Goal: Connect with others: Connect with others

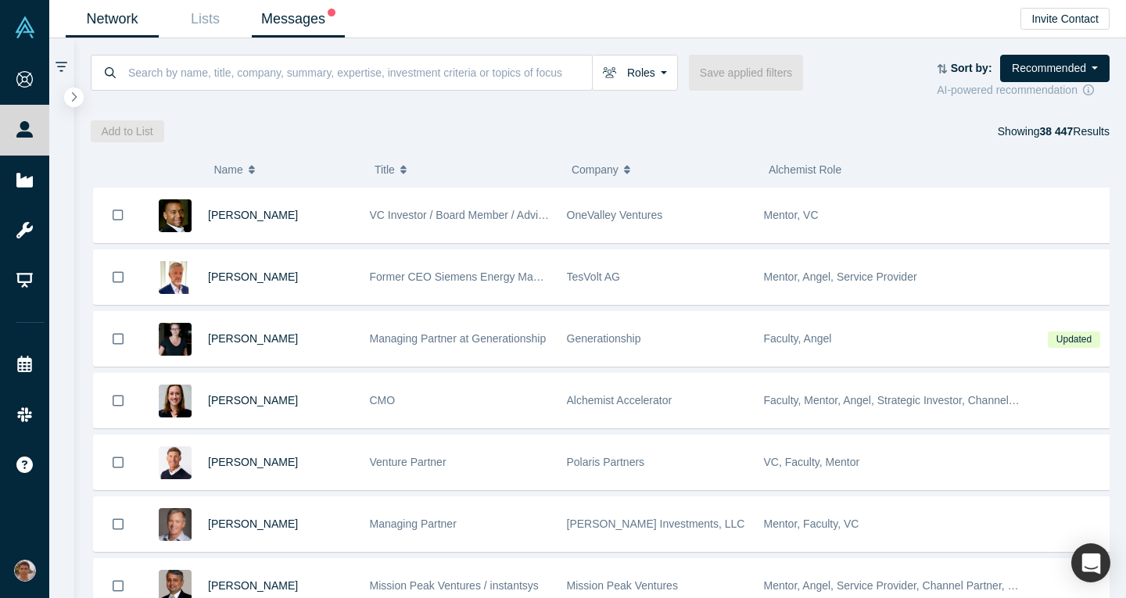
click at [283, 22] on link "Messages" at bounding box center [298, 19] width 93 height 37
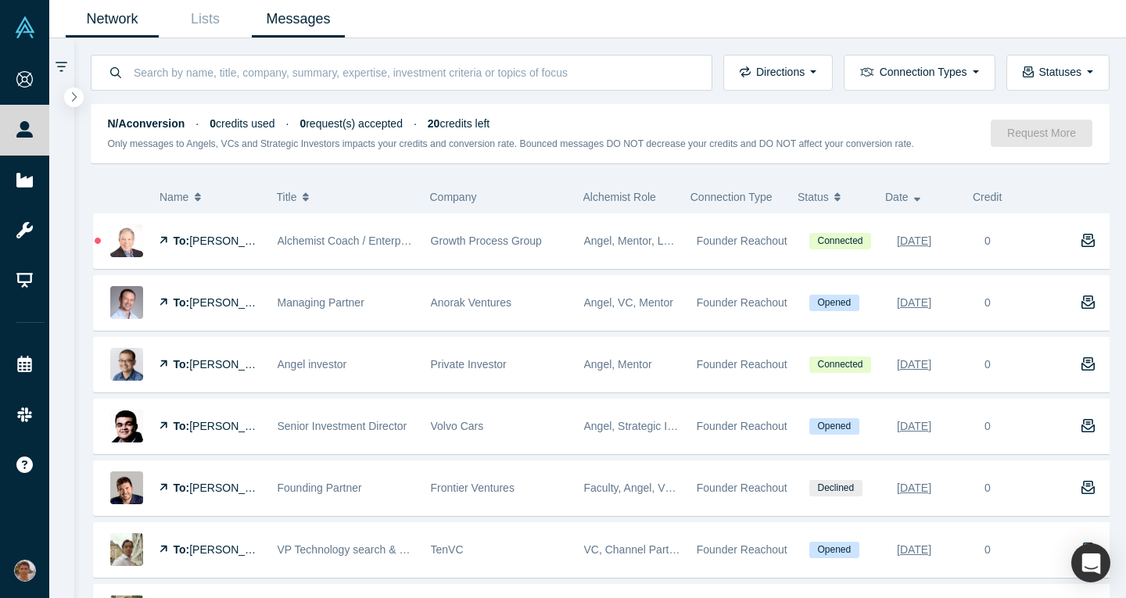
click at [125, 20] on link "Network" at bounding box center [112, 19] width 93 height 37
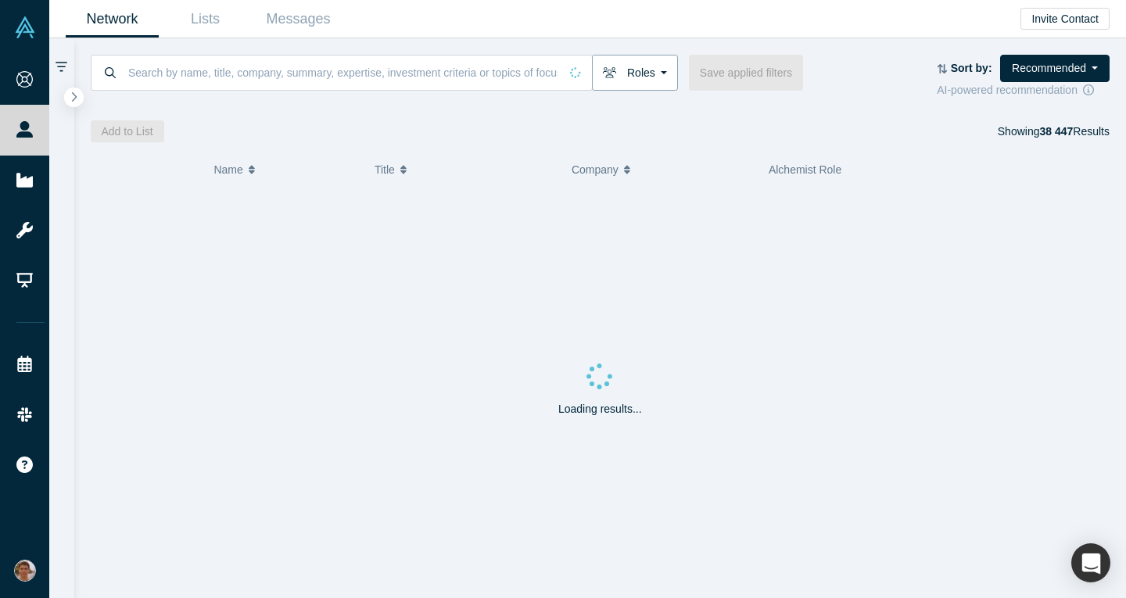
click at [645, 66] on button "Roles" at bounding box center [635, 73] width 86 height 36
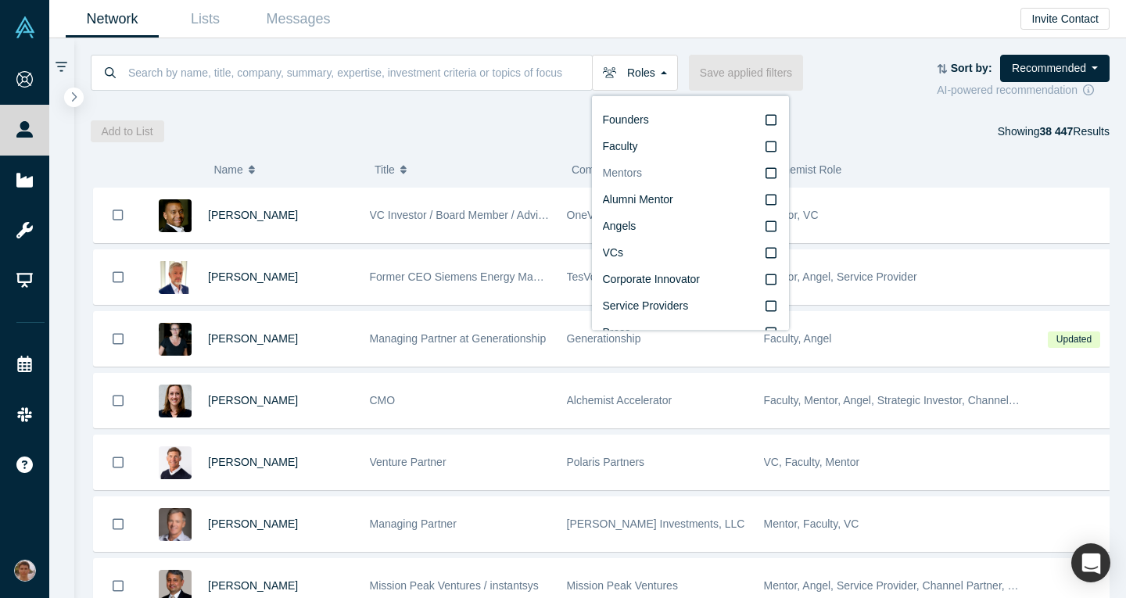
click at [766, 174] on icon at bounding box center [771, 173] width 11 height 13
click at [0, 0] on input "Mentors" at bounding box center [0, 0] width 0 height 0
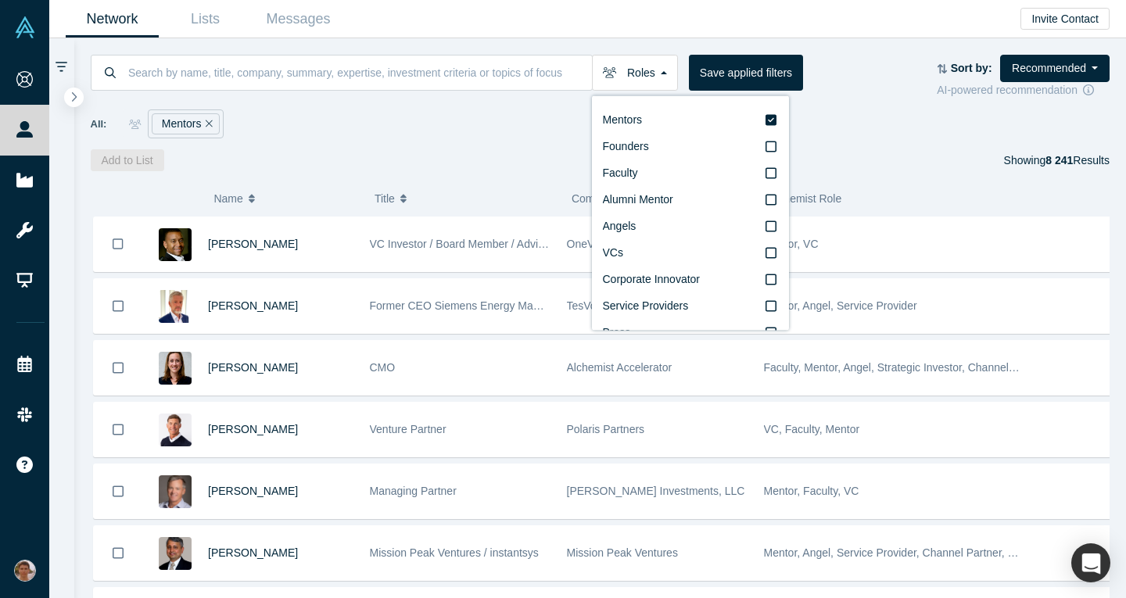
click at [442, 146] on div "Roles Mentors Founders Faculty Alumni Mentor Angels VCs Corporate Innovator Ser…" at bounding box center [600, 104] width 1053 height 133
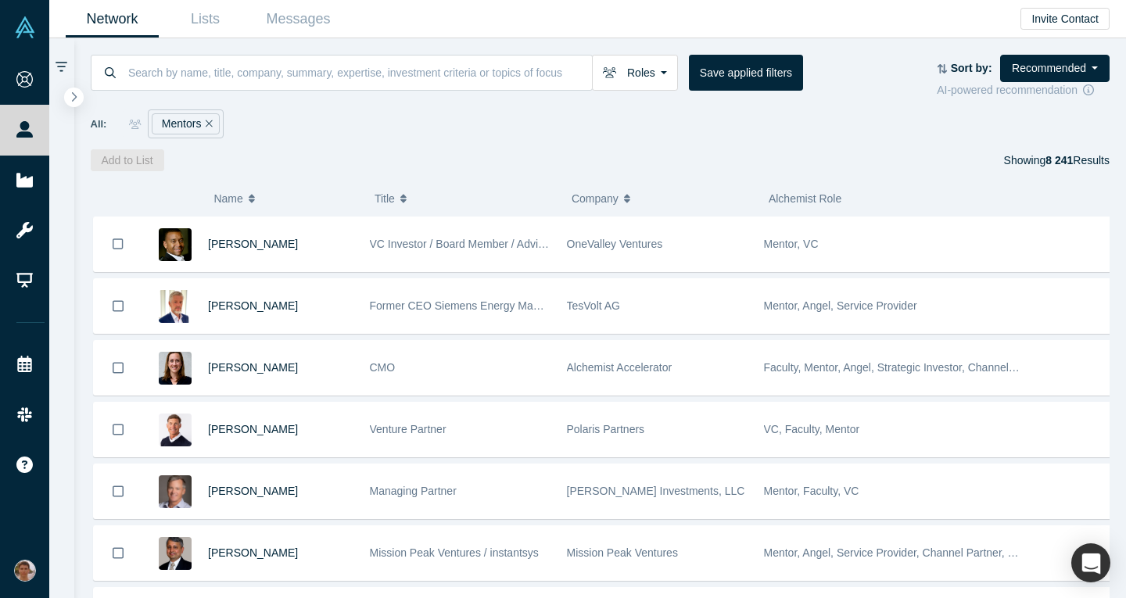
click at [979, 70] on strong "Sort by:" at bounding box center [971, 68] width 41 height 13
click at [1108, 91] on div "AI-powered recommendation" at bounding box center [1023, 90] width 173 height 16
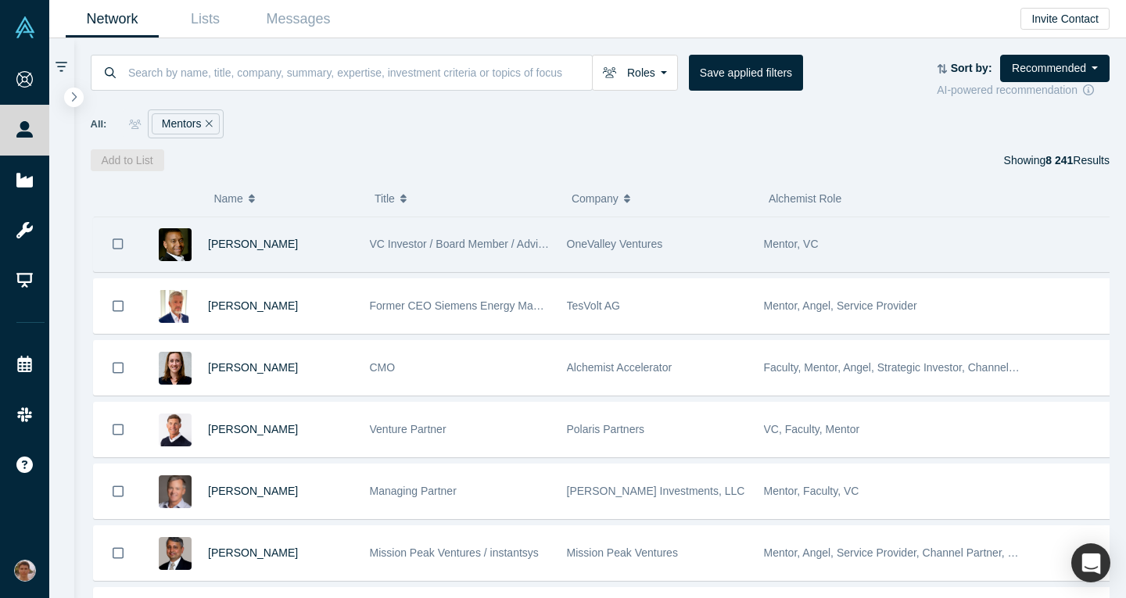
click at [504, 247] on span "VC Investor / Board Member / Advisor" at bounding box center [462, 244] width 184 height 13
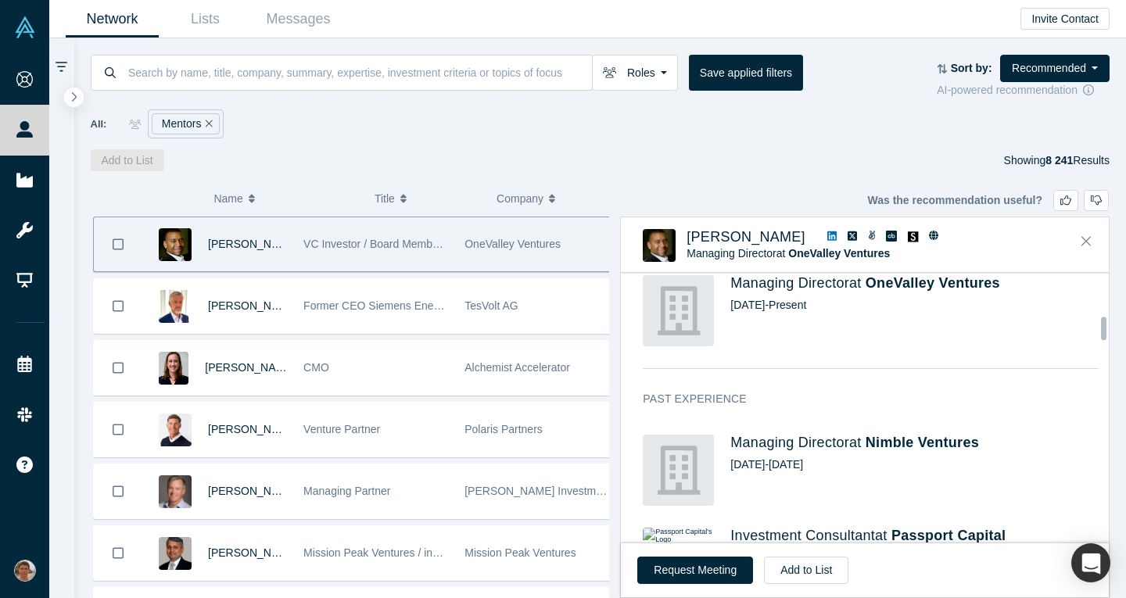
scroll to position [666, 0]
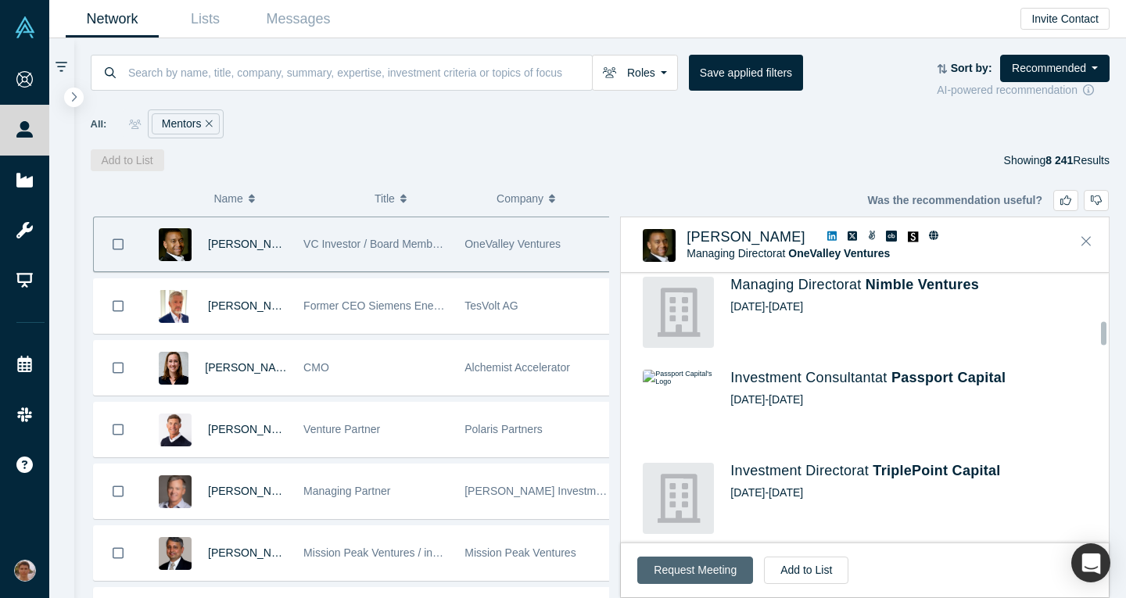
click at [666, 563] on button "Request Meeting" at bounding box center [696, 570] width 116 height 27
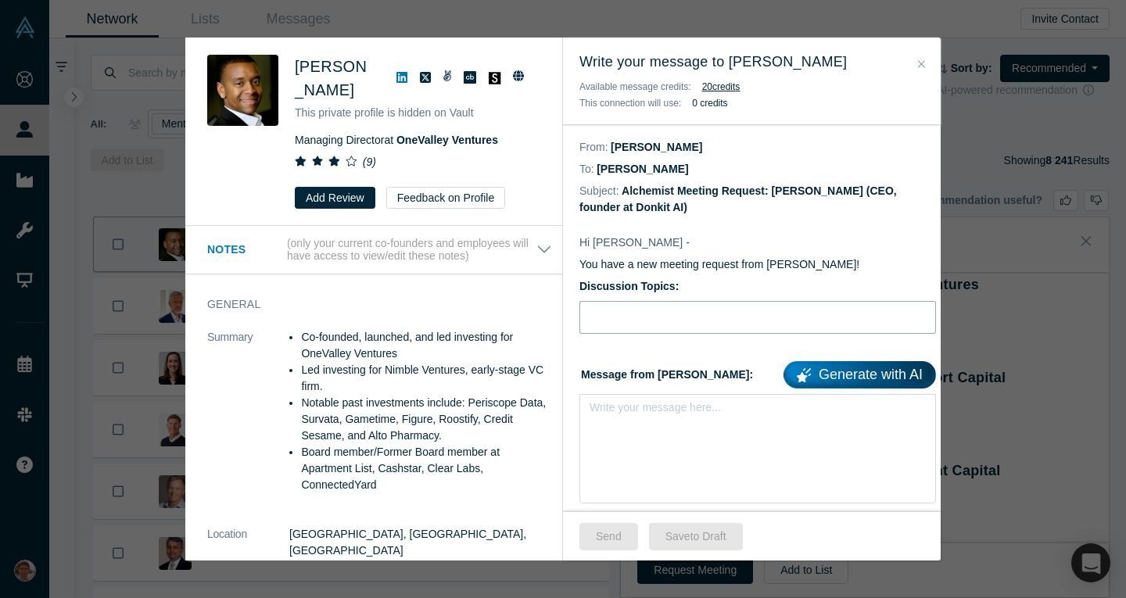
click at [659, 322] on input "Discussion Topics:" at bounding box center [758, 317] width 357 height 33
type input "Pitch feedback"
click at [665, 415] on div "rdw-editor" at bounding box center [758, 412] width 317 height 16
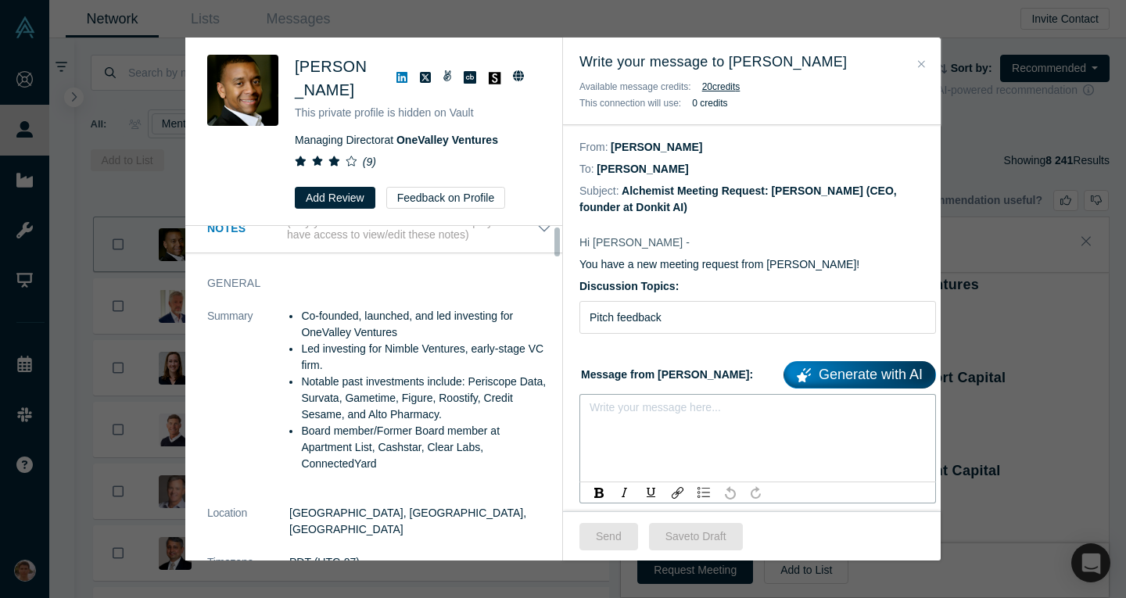
scroll to position [0, 0]
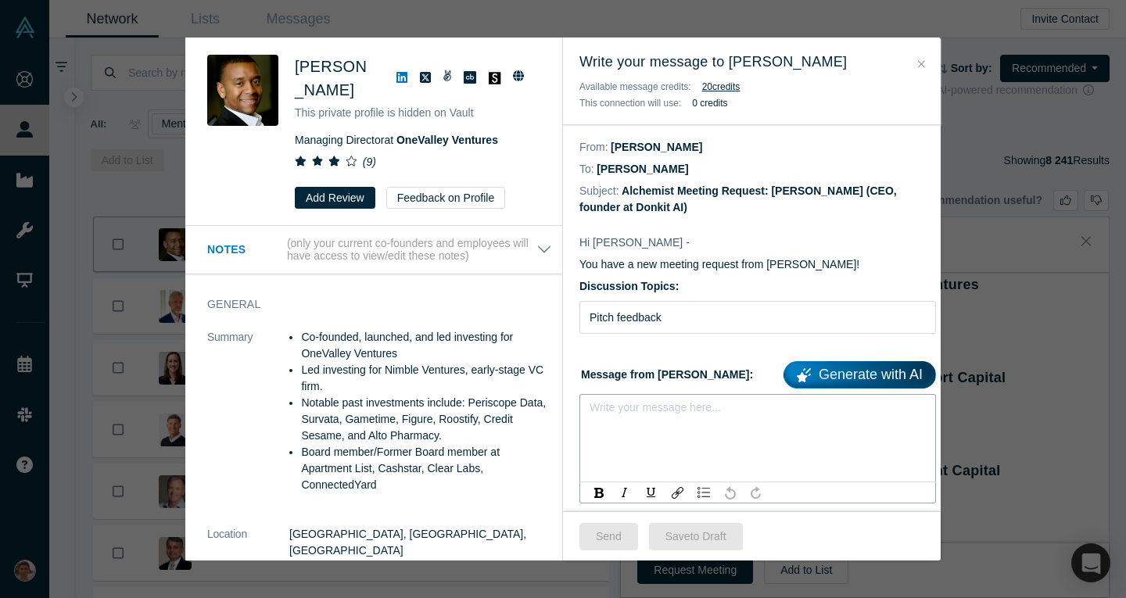
click at [929, 57] on button "Close" at bounding box center [922, 65] width 16 height 18
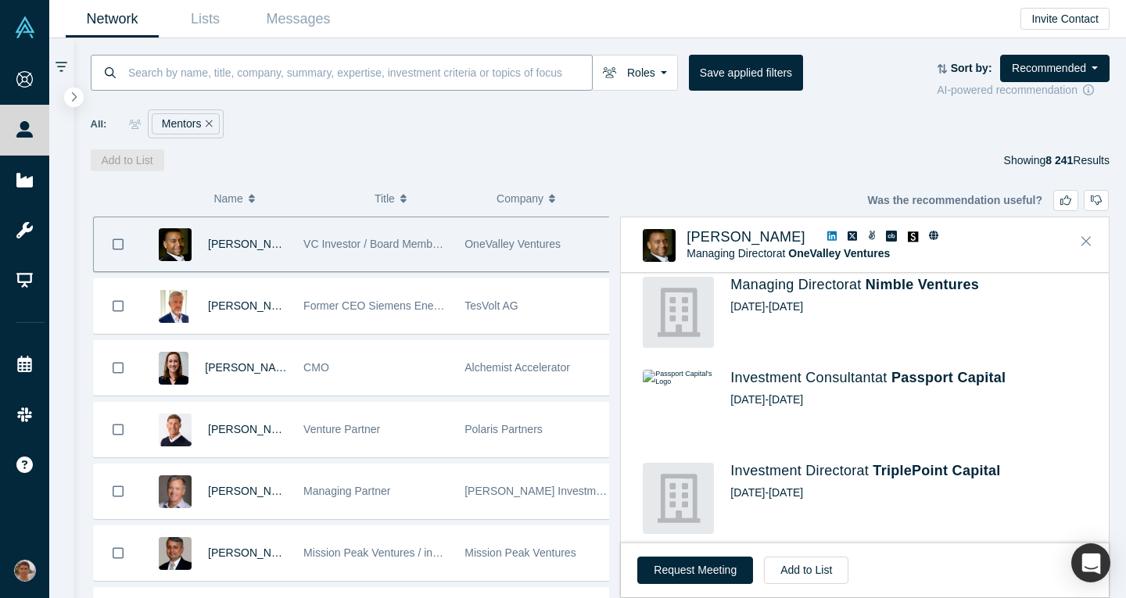
click at [339, 69] on input at bounding box center [359, 72] width 465 height 37
click at [207, 125] on icon "Remove Filter" at bounding box center [209, 123] width 7 height 11
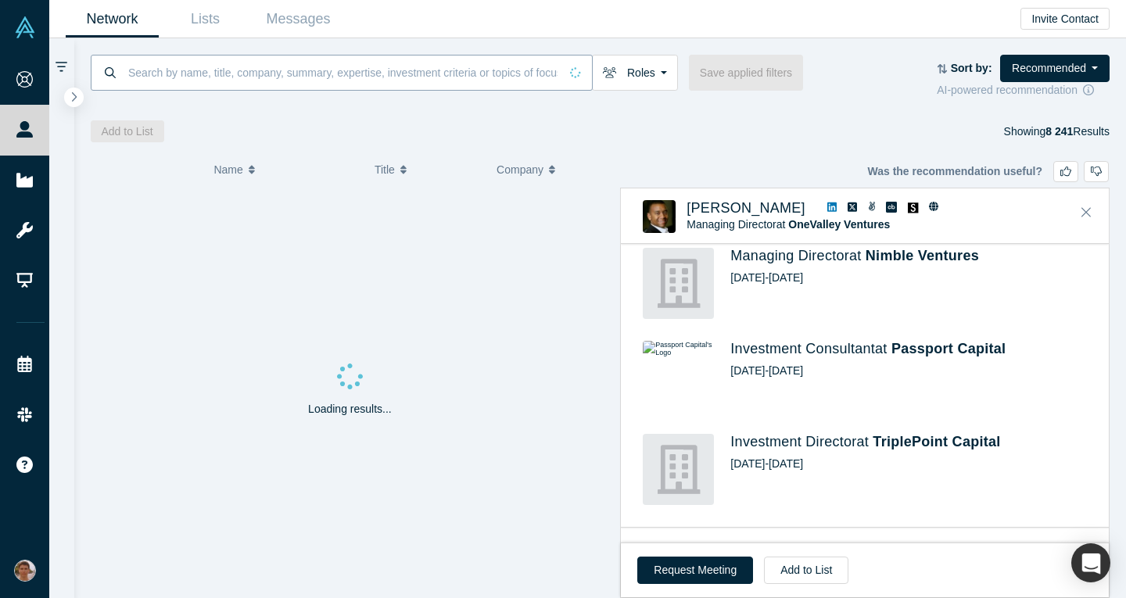
click at [265, 66] on input at bounding box center [343, 72] width 433 height 37
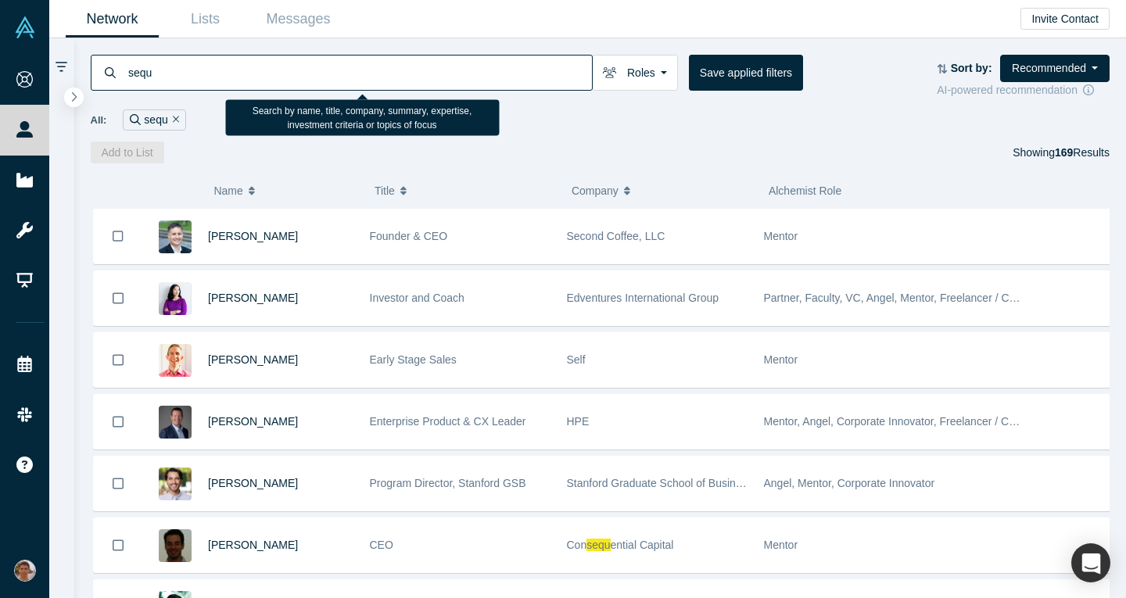
click at [333, 71] on input "sequ" at bounding box center [359, 72] width 465 height 37
paste input "Sequoia Capital"
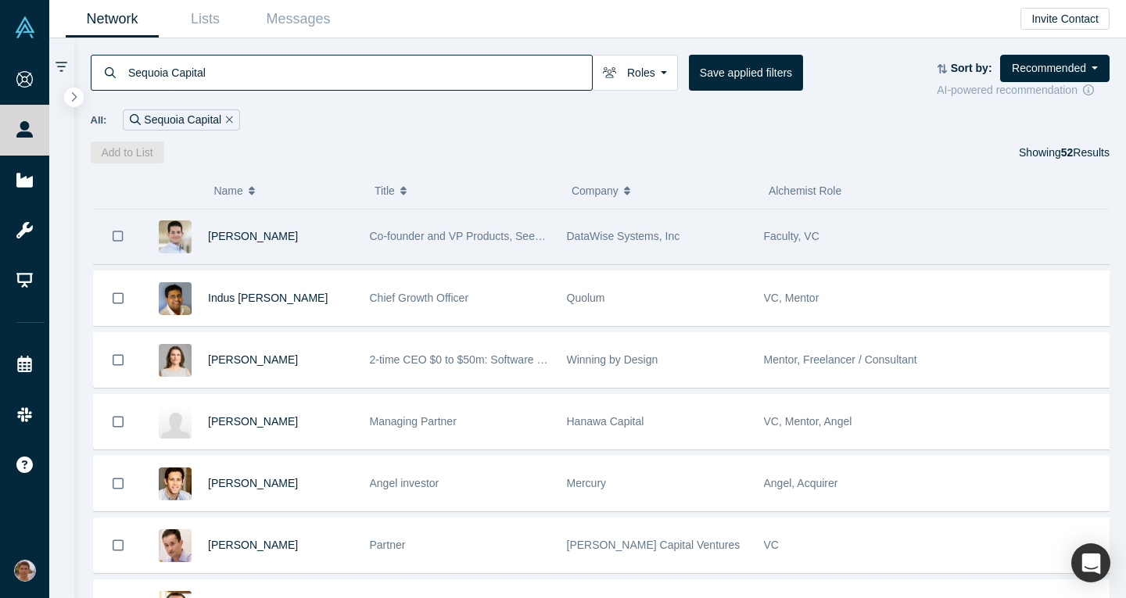
click at [456, 248] on div "Co-founder and VP Products, Seed investor, Start-up Advisor, former member of S…" at bounding box center [460, 237] width 181 height 54
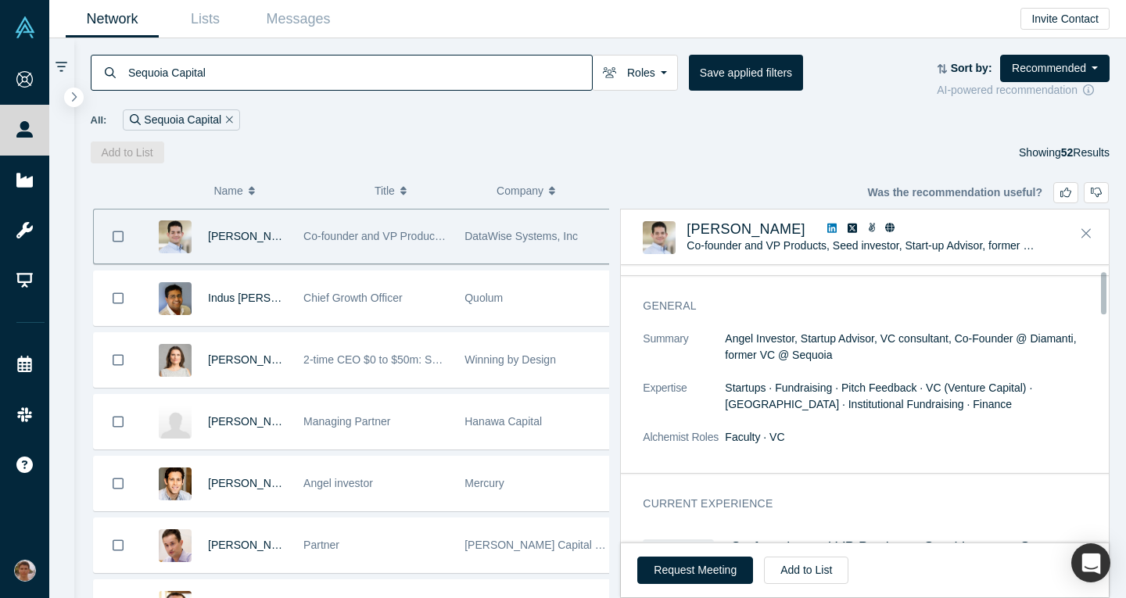
scroll to position [38, 0]
click at [693, 567] on button "Request Meeting" at bounding box center [696, 570] width 116 height 27
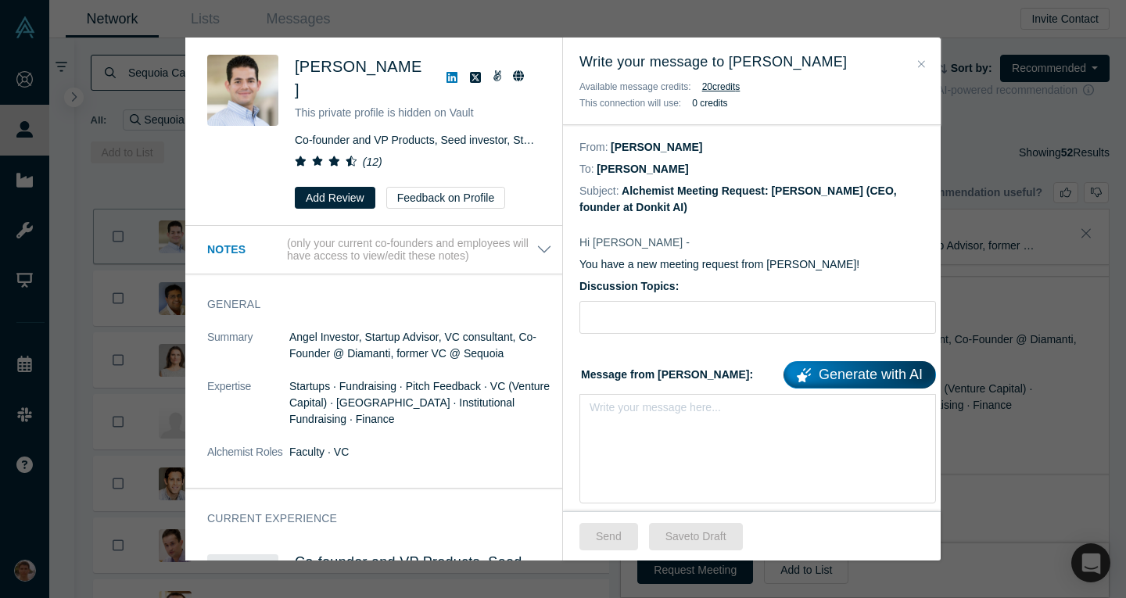
click at [922, 66] on icon "Close" at bounding box center [921, 64] width 7 height 11
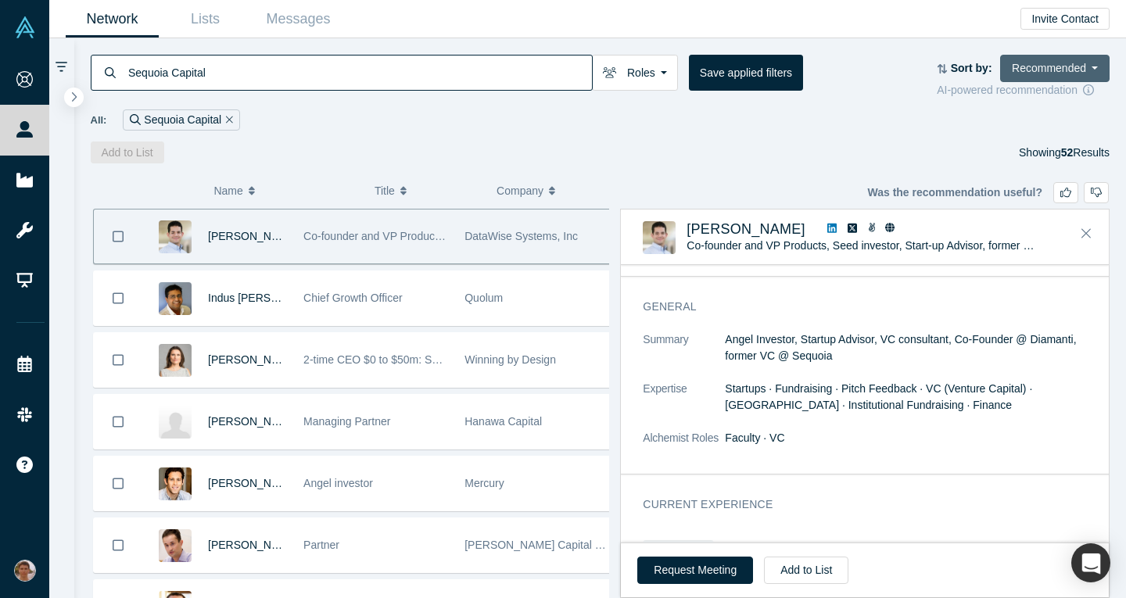
click at [1035, 71] on button "Recommended" at bounding box center [1055, 68] width 110 height 27
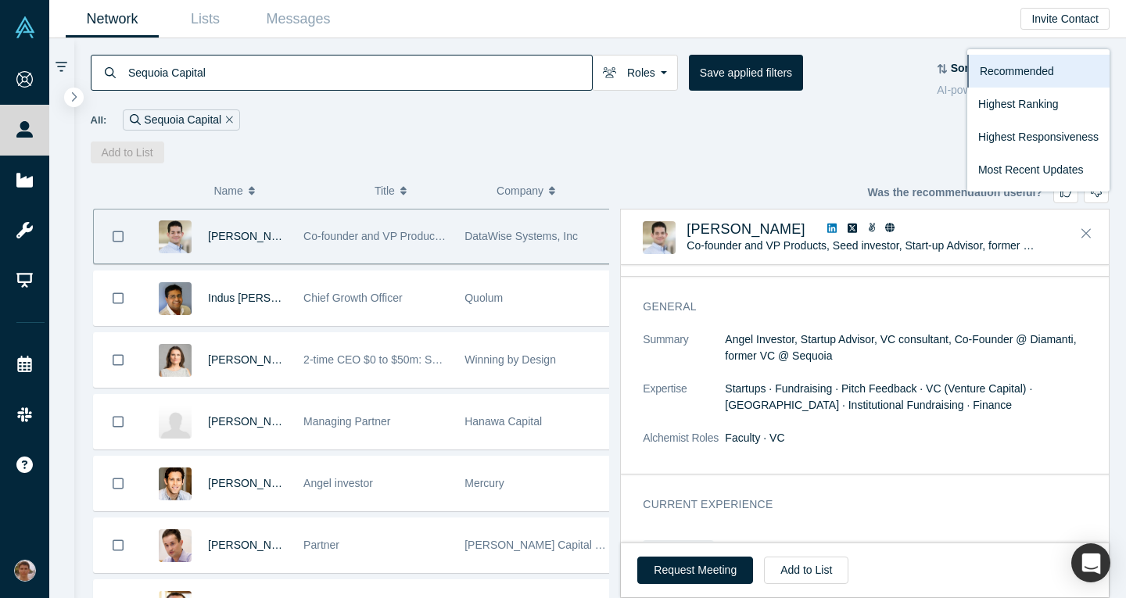
click at [783, 119] on div "All: Sequoia Capital" at bounding box center [601, 120] width 1020 height 21
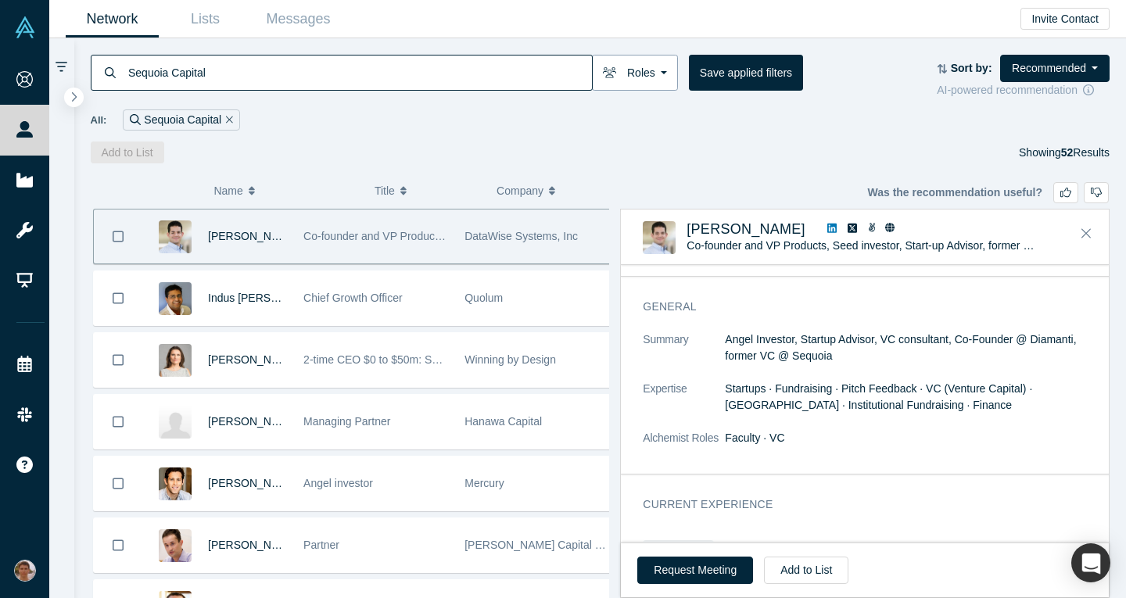
click at [631, 74] on button "Roles" at bounding box center [635, 73] width 86 height 36
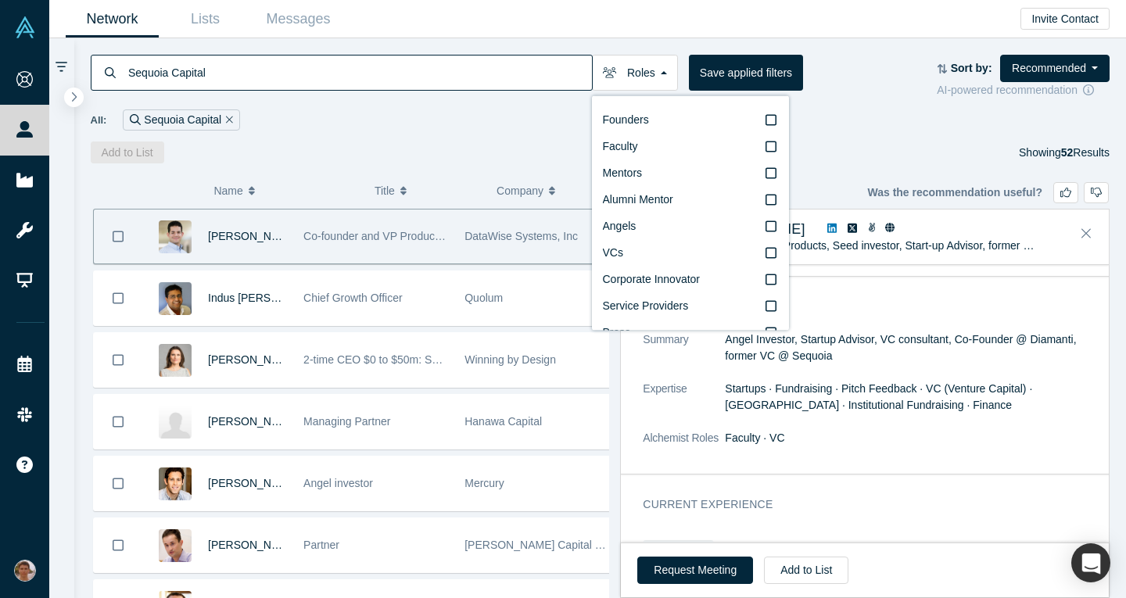
click at [469, 146] on div "Add to List Showing 52 Results" at bounding box center [601, 153] width 1020 height 22
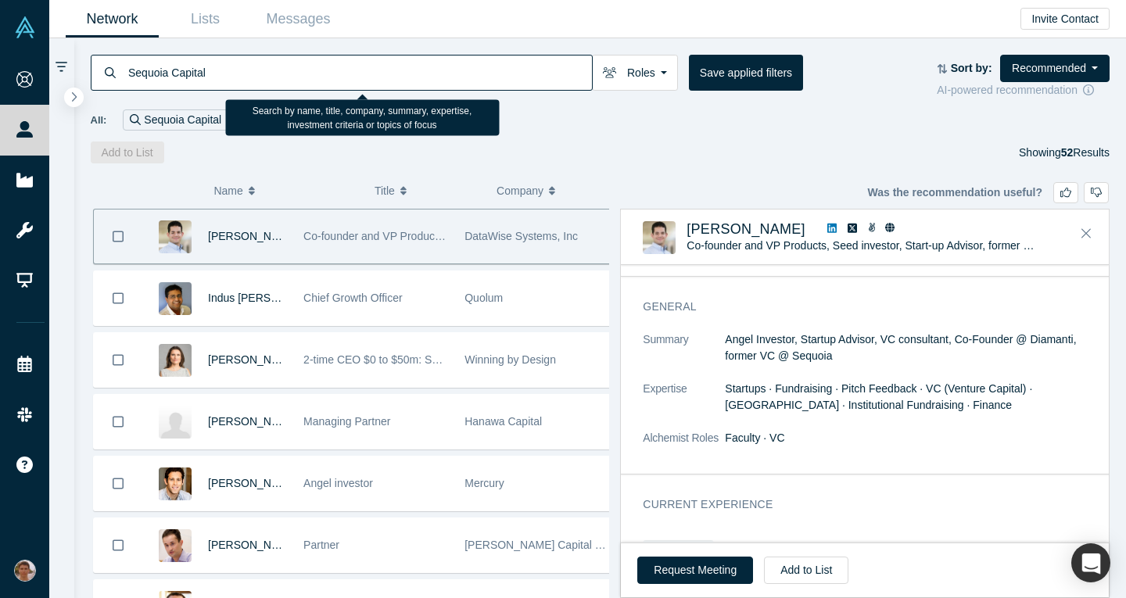
click at [444, 77] on input "Sequoia Capital" at bounding box center [359, 72] width 465 height 37
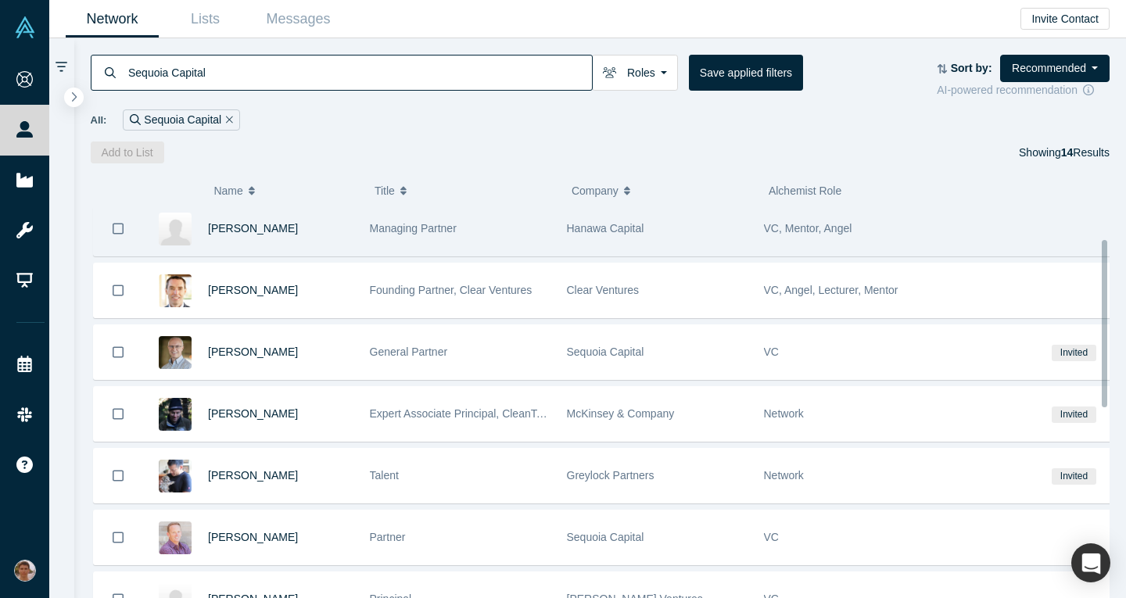
scroll to position [42, 0]
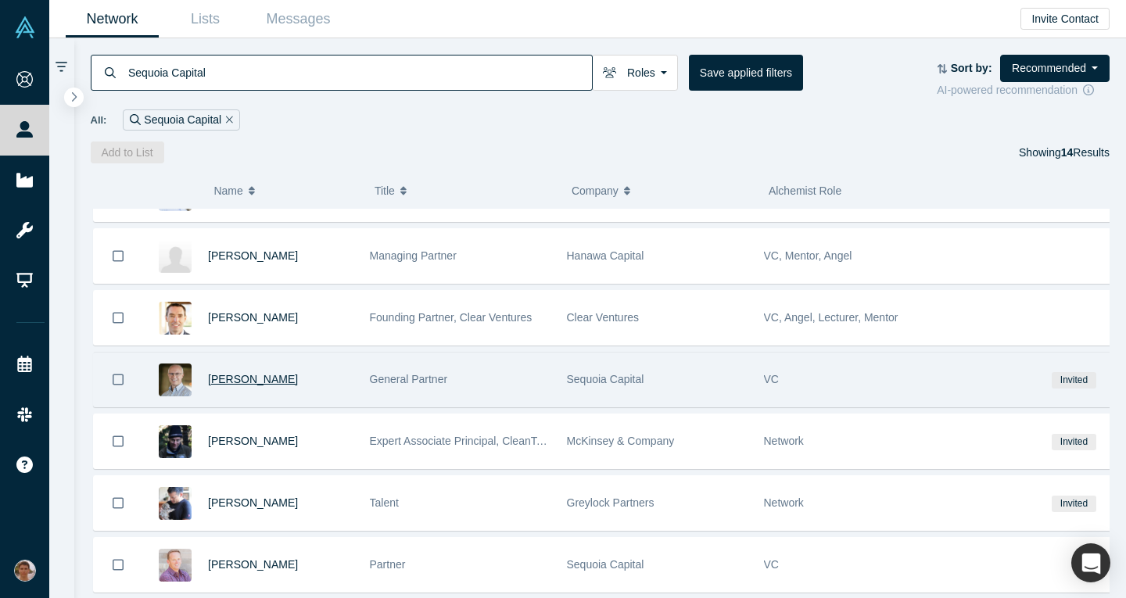
type input "Sequoia Capital"
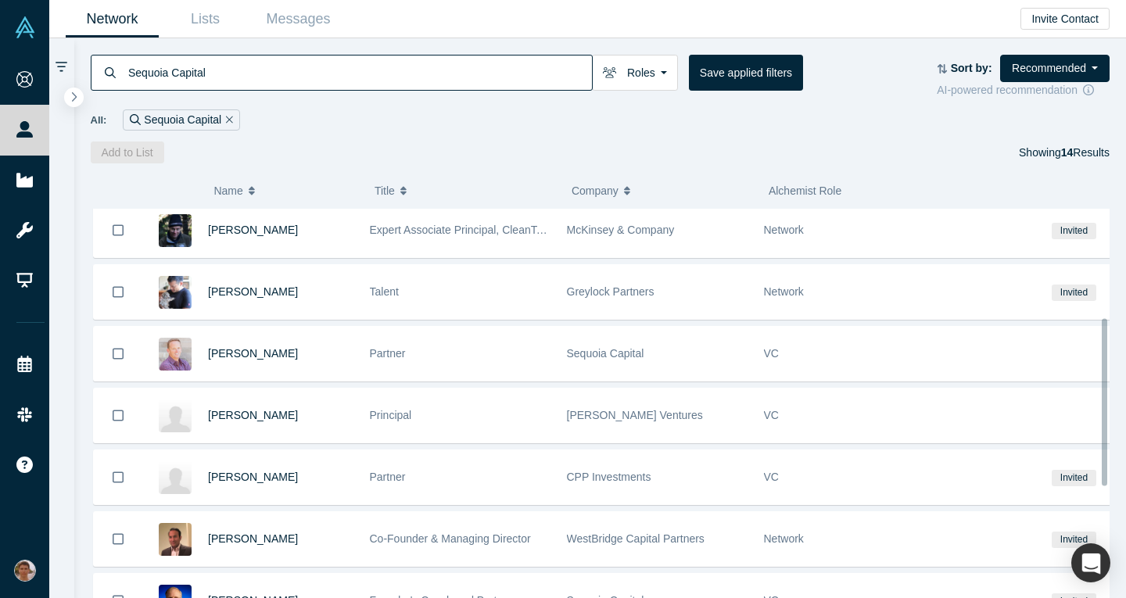
scroll to position [254, 0]
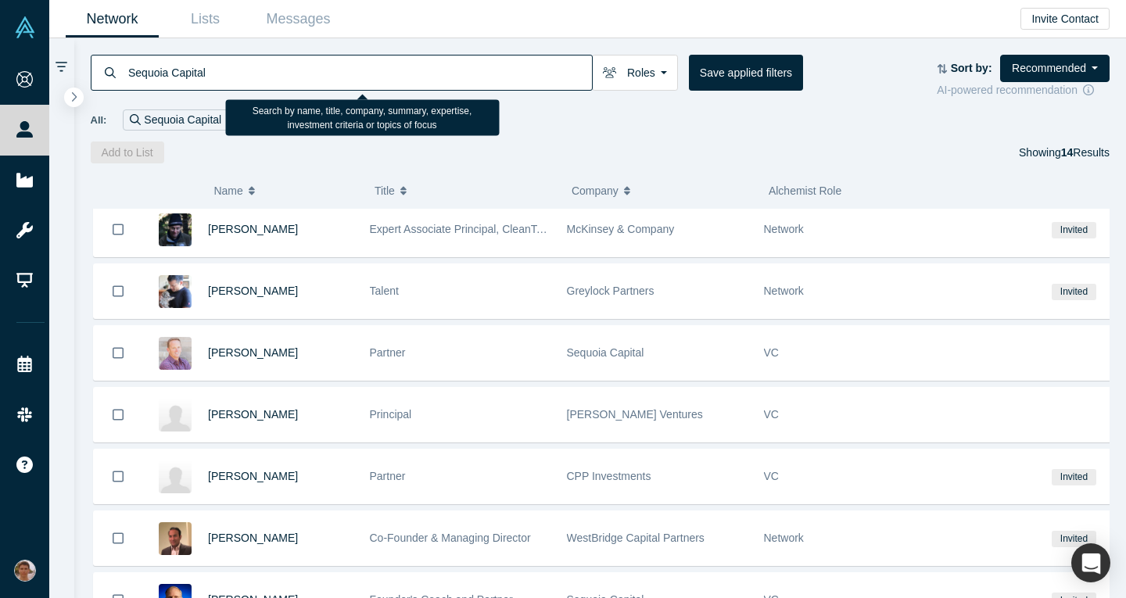
click at [369, 74] on input "Sequoia Capital" at bounding box center [359, 72] width 465 height 37
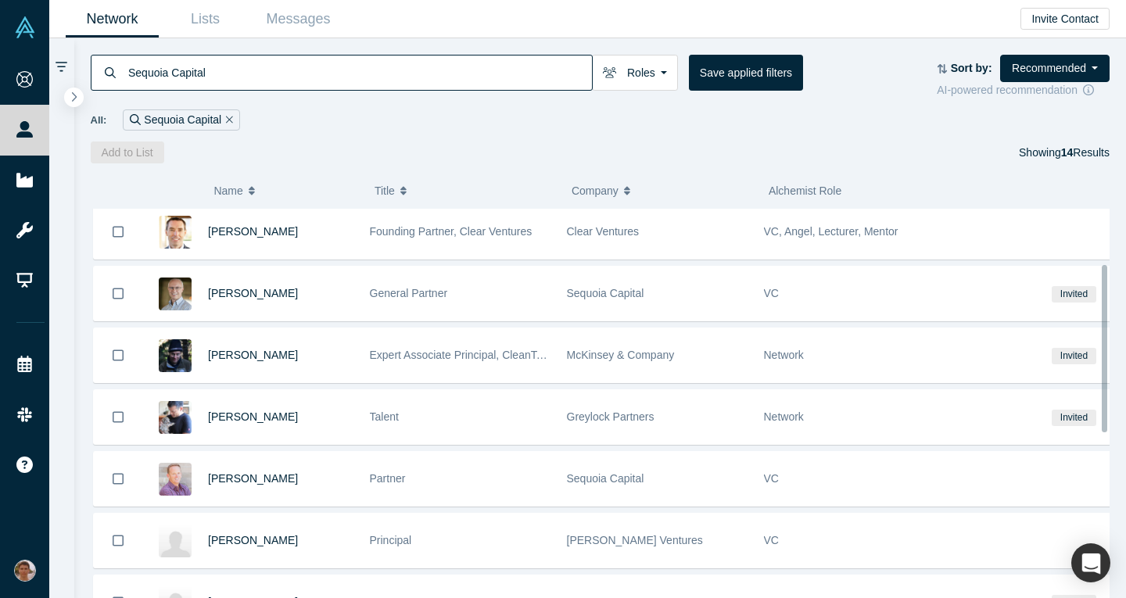
scroll to position [128, 0]
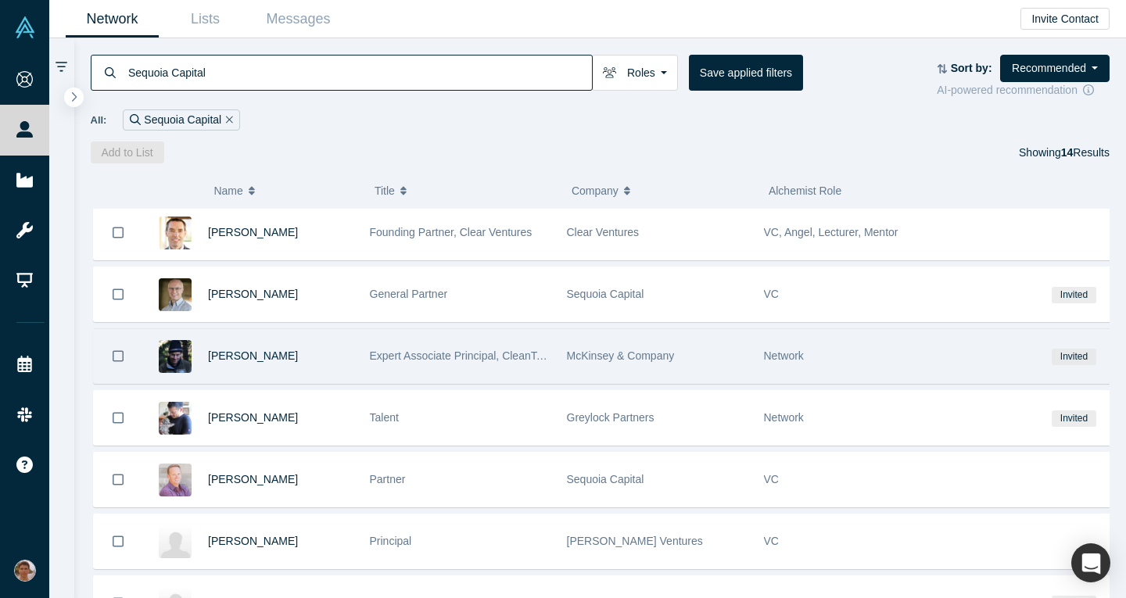
click at [353, 363] on div "Scott Jacobs" at bounding box center [280, 356] width 145 height 54
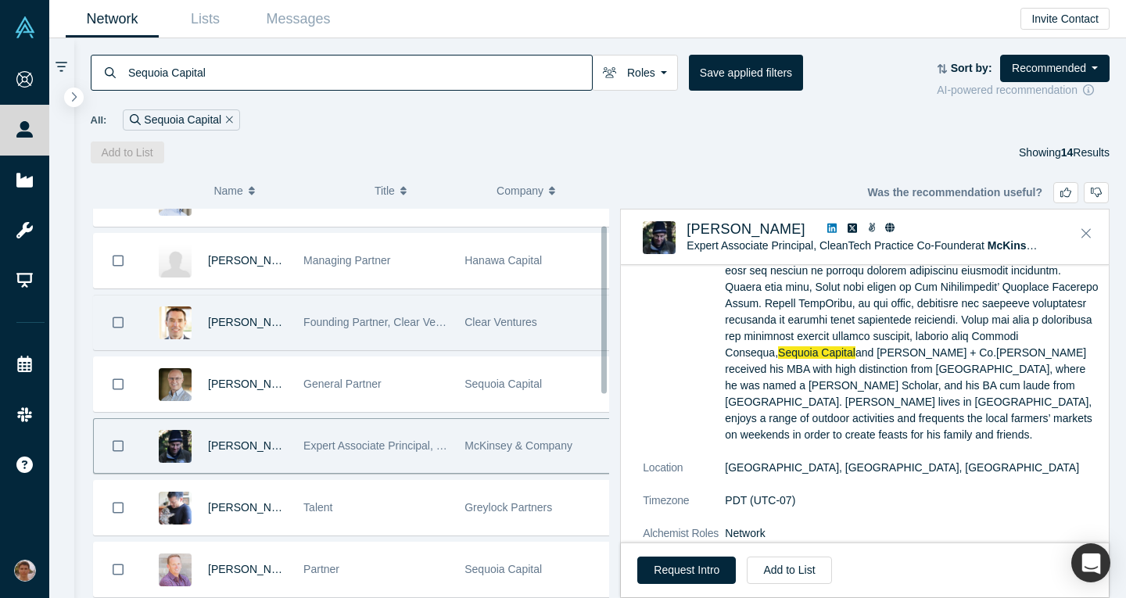
scroll to position [0, 0]
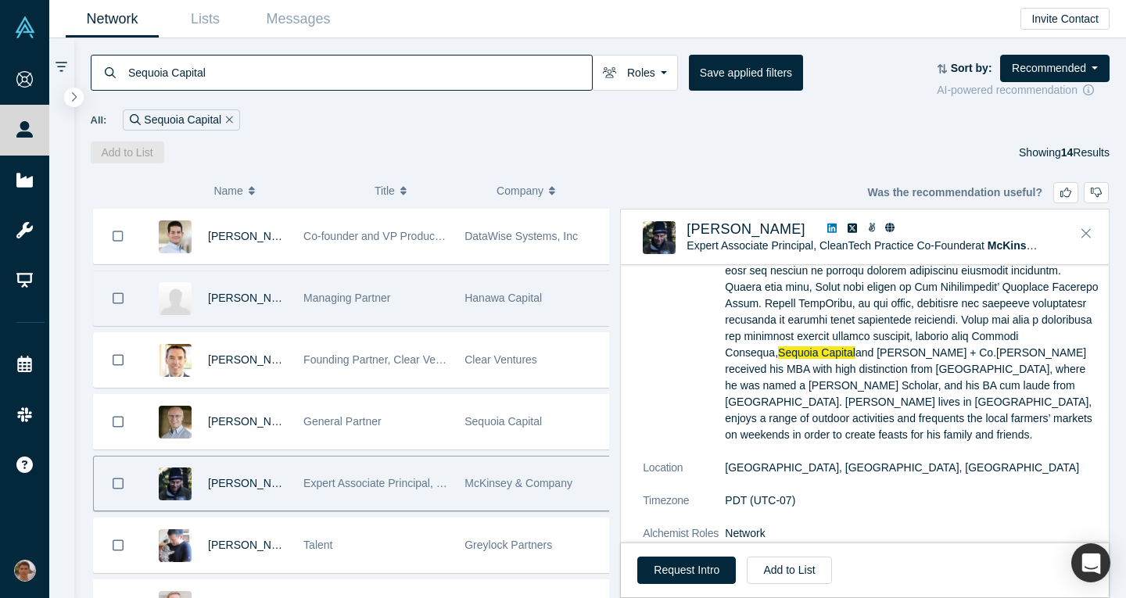
click at [416, 303] on div "Managing Partner" at bounding box center [376, 298] width 145 height 54
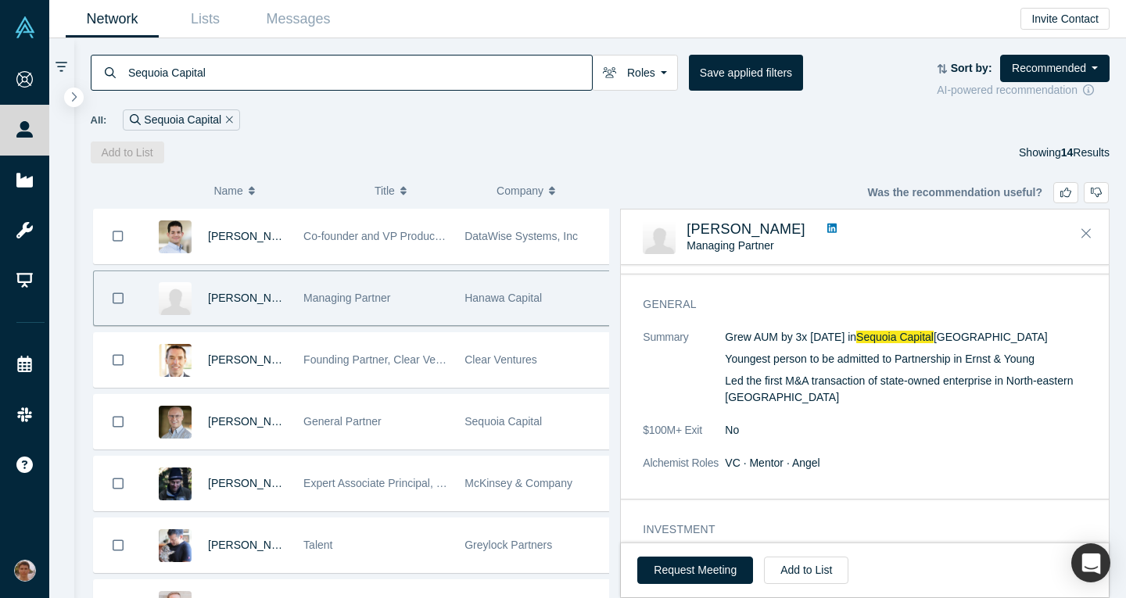
scroll to position [40, 0]
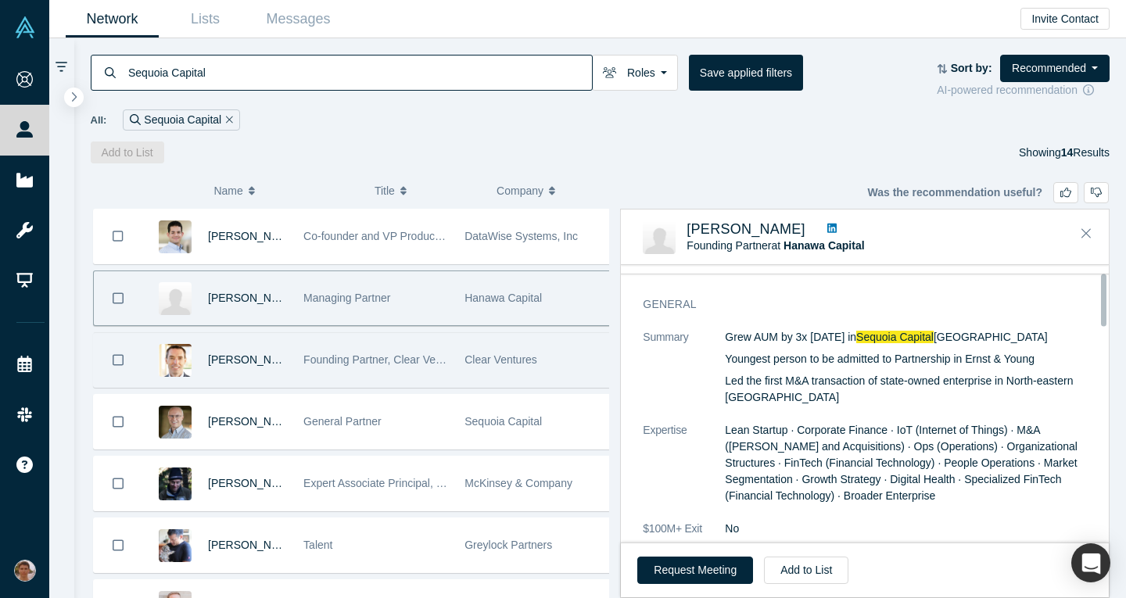
click at [422, 386] on div "Founding Partner, Clear Ventures" at bounding box center [376, 360] width 145 height 54
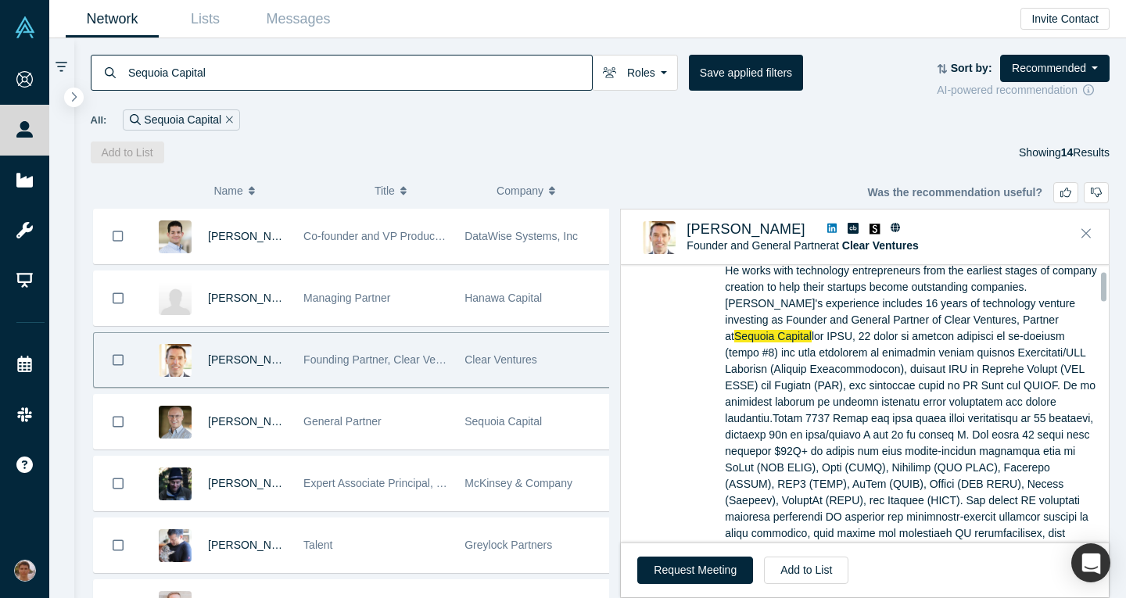
scroll to position [0, 0]
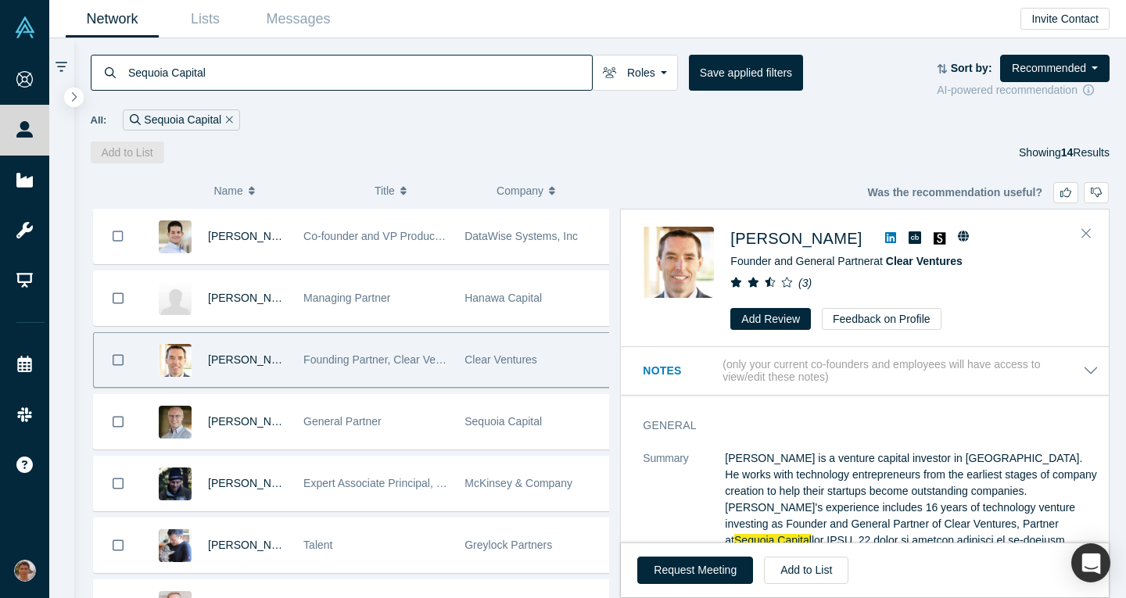
click at [886, 237] on icon at bounding box center [891, 237] width 11 height 11
click at [644, 75] on button "Roles" at bounding box center [635, 73] width 86 height 36
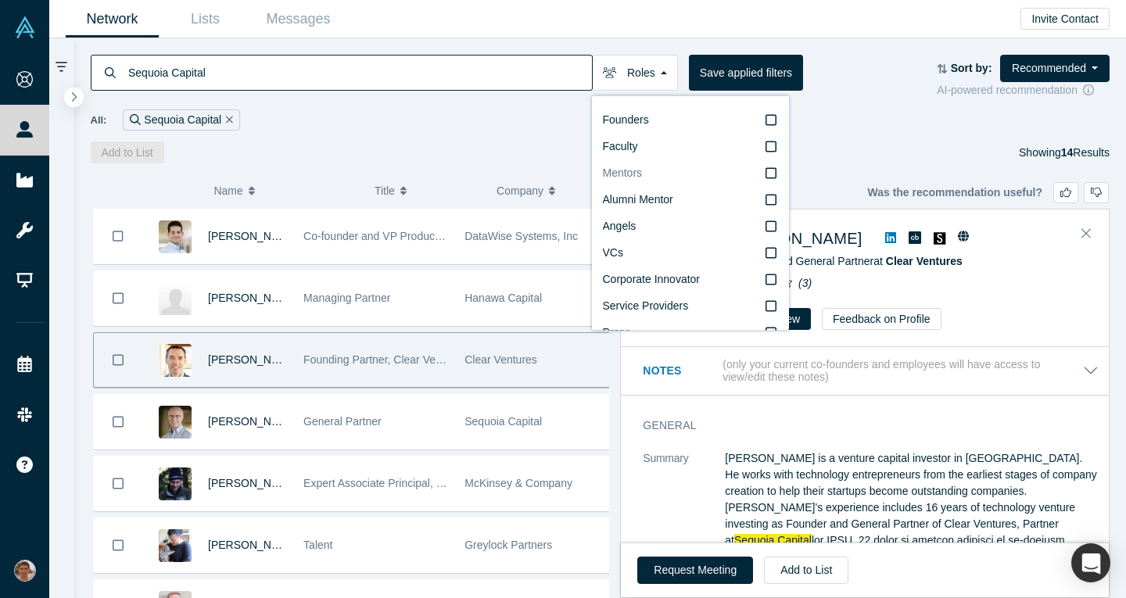
click at [766, 176] on div "Founders Faculty Mentors Alumni Mentor Angels VCs Corporate Innovator Service P…" at bounding box center [690, 213] width 197 height 235
click at [766, 174] on icon at bounding box center [771, 173] width 11 height 13
click at [0, 0] on input "Mentors" at bounding box center [0, 0] width 0 height 0
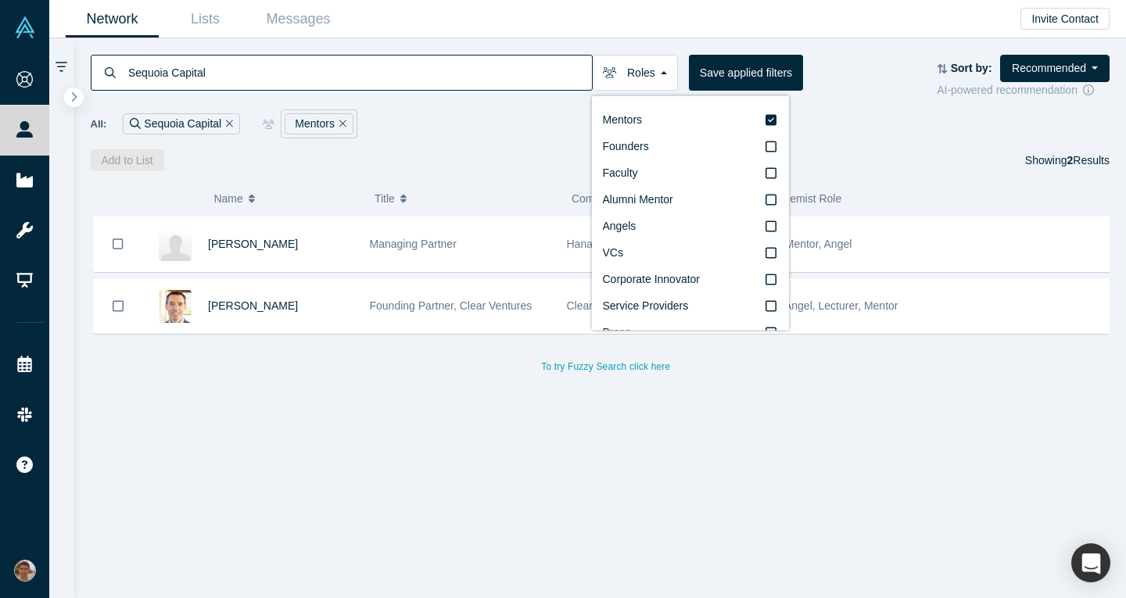
click at [609, 487] on div "Wendy Kok Managing Partner Hanawa Capital VC, Mentor, Angel Chris Rust Founding…" at bounding box center [607, 413] width 1032 height 393
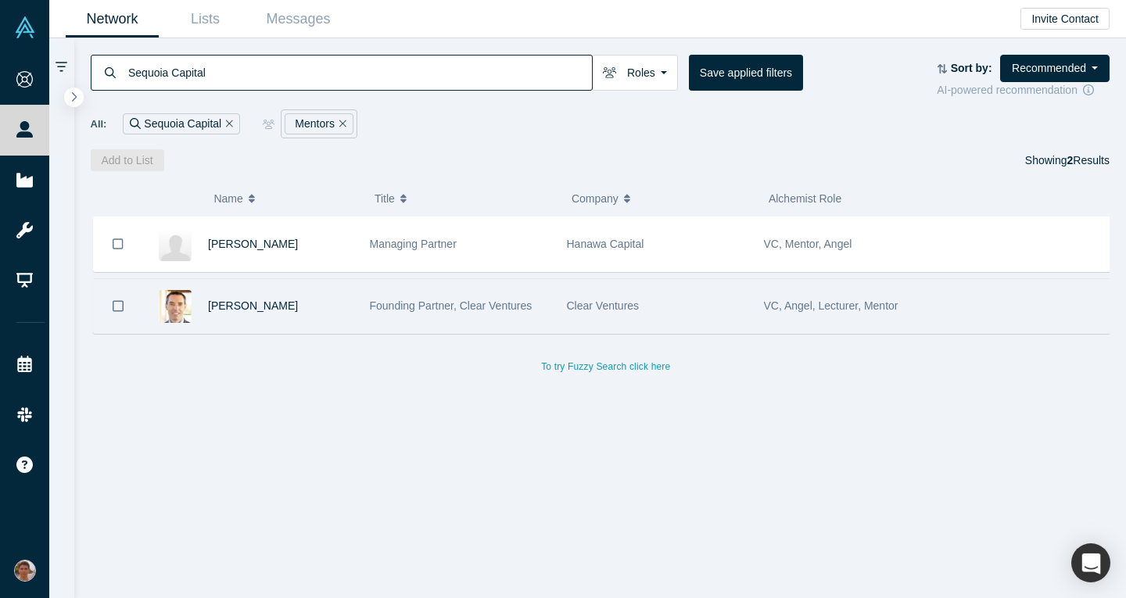
click at [539, 312] on div "Founding Partner, Clear Ventures" at bounding box center [460, 306] width 181 height 54
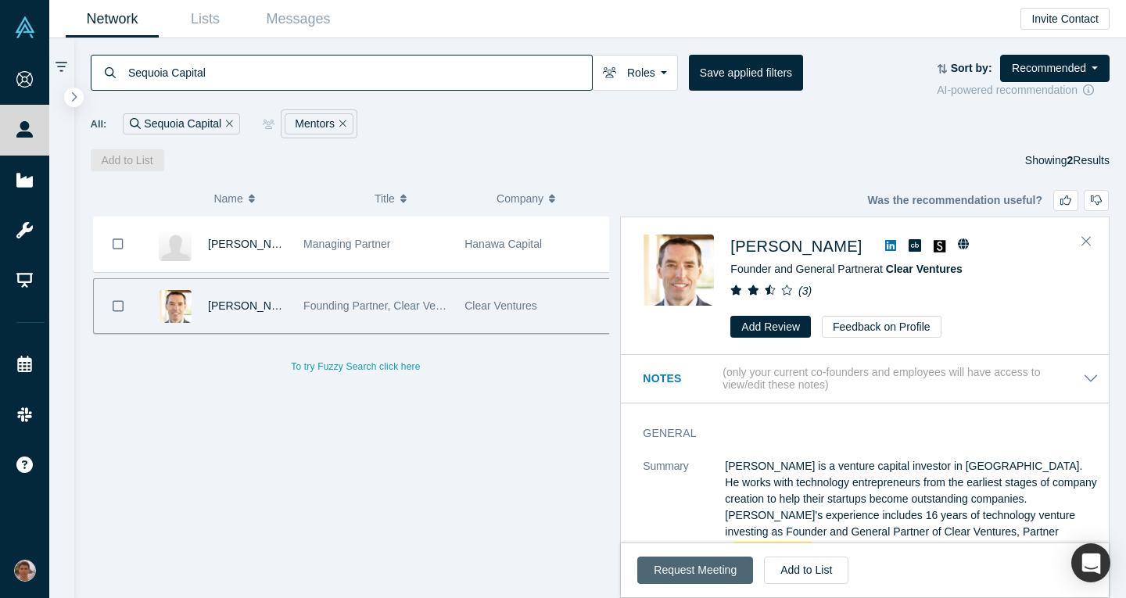
click at [678, 575] on button "Request Meeting" at bounding box center [696, 570] width 116 height 27
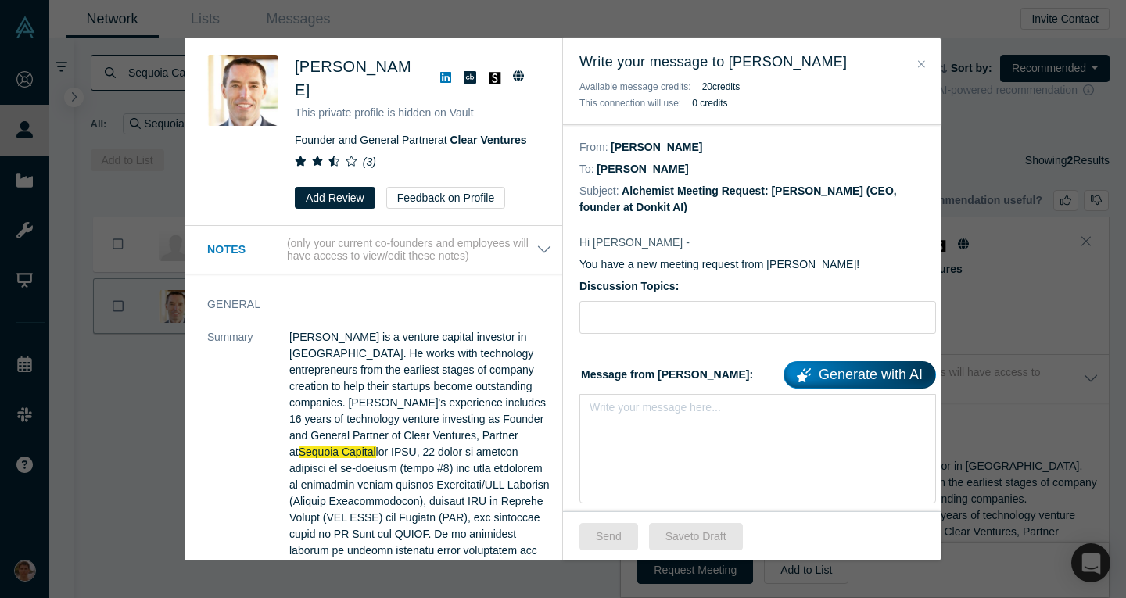
click at [915, 59] on button "Close" at bounding box center [922, 65] width 16 height 18
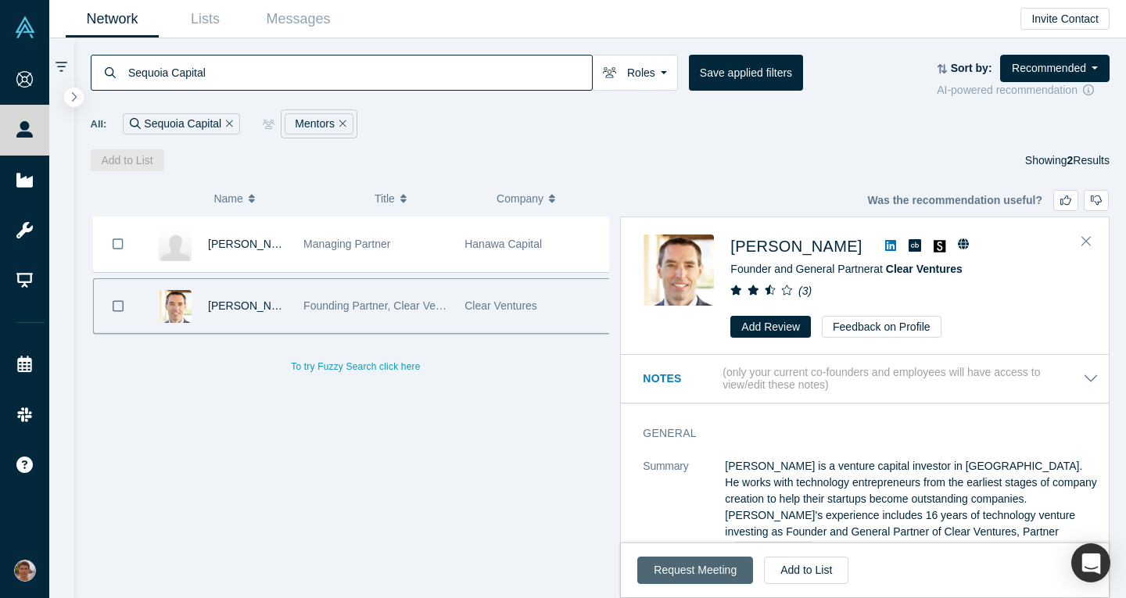
click at [696, 566] on button "Request Meeting" at bounding box center [696, 570] width 116 height 27
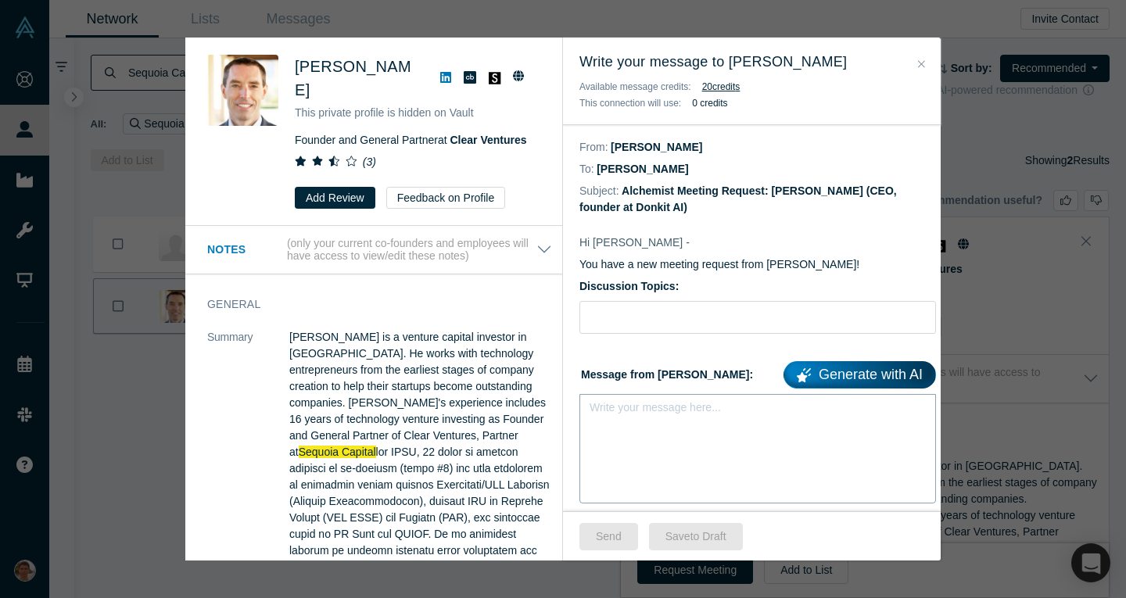
click at [645, 430] on div "Write your message here..." at bounding box center [758, 449] width 357 height 110
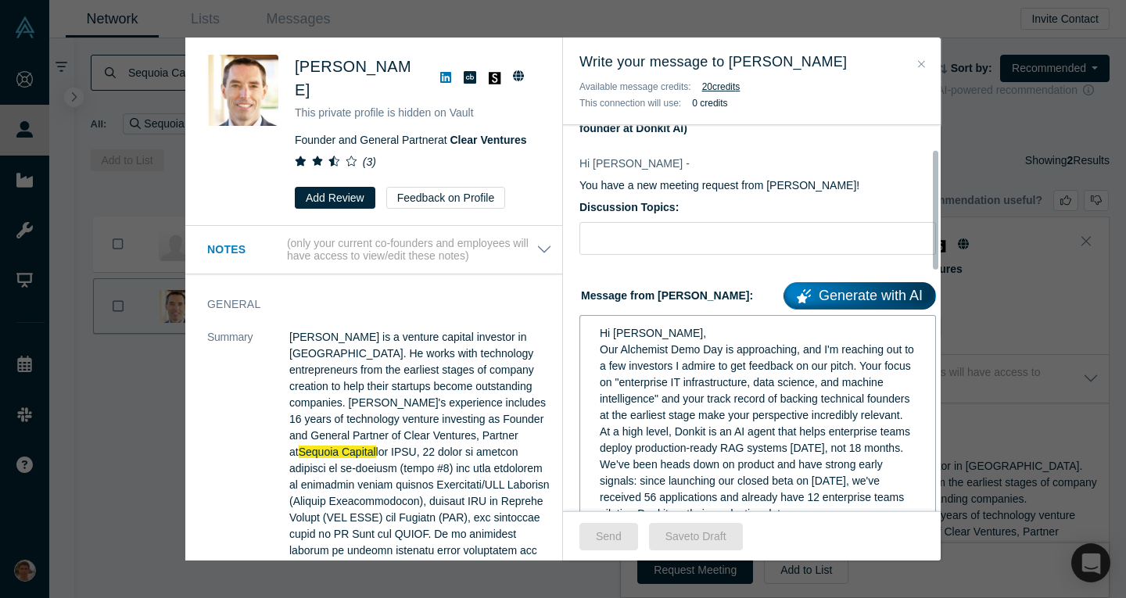
scroll to position [80, 0]
click at [627, 225] on input "Discussion Topics:" at bounding box center [758, 237] width 357 height 33
type input "Pitch feedback"
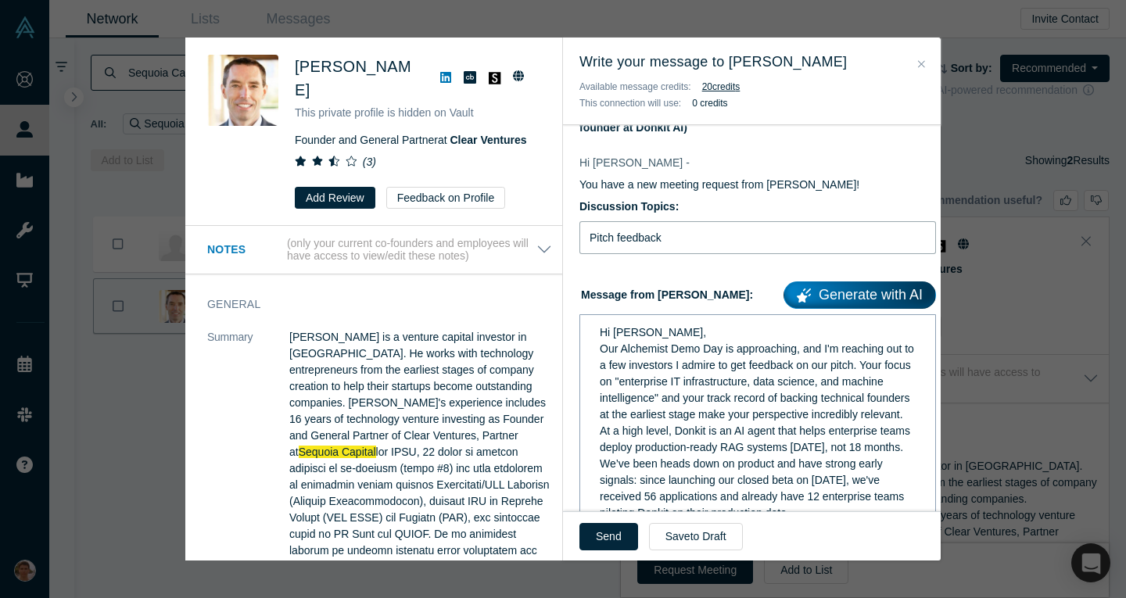
scroll to position [310, 0]
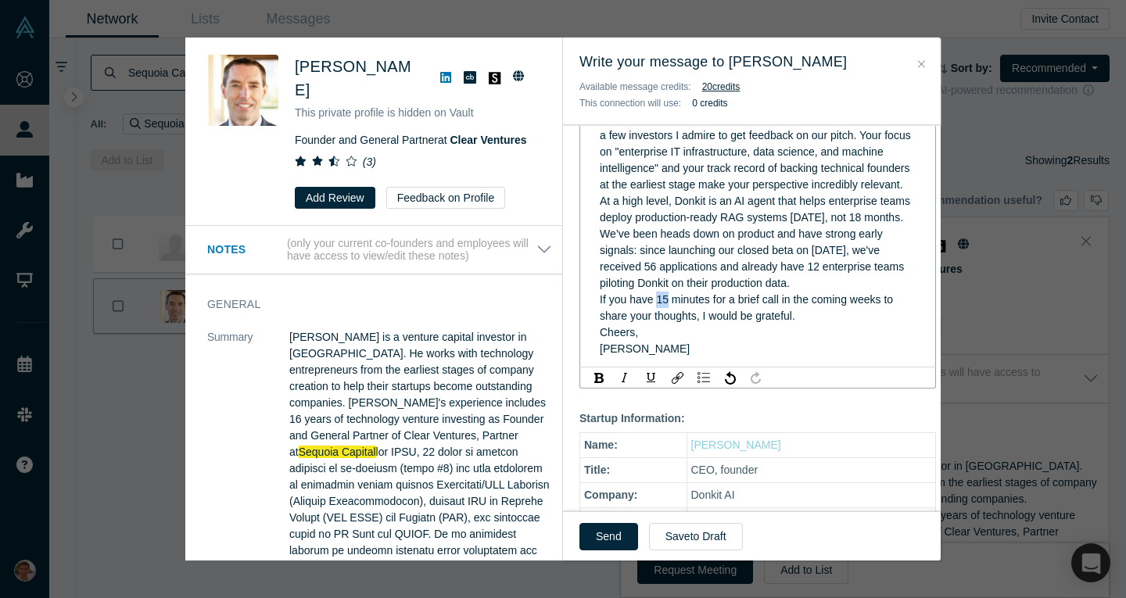
drag, startPoint x: 667, startPoint y: 339, endPoint x: 656, endPoint y: 335, distance: 12.6
click at [656, 325] on div "If you have 15 minutes for a brief call in the coming weeks to share your thoug…" at bounding box center [758, 308] width 317 height 33
click at [760, 357] on div "Mikhail" at bounding box center [758, 349] width 317 height 16
click at [664, 322] on span "If you have 25 minutes for a brief call in the coming weeks to share your thoug…" at bounding box center [748, 307] width 296 height 29
drag, startPoint x: 667, startPoint y: 333, endPoint x: 656, endPoint y: 334, distance: 11.0
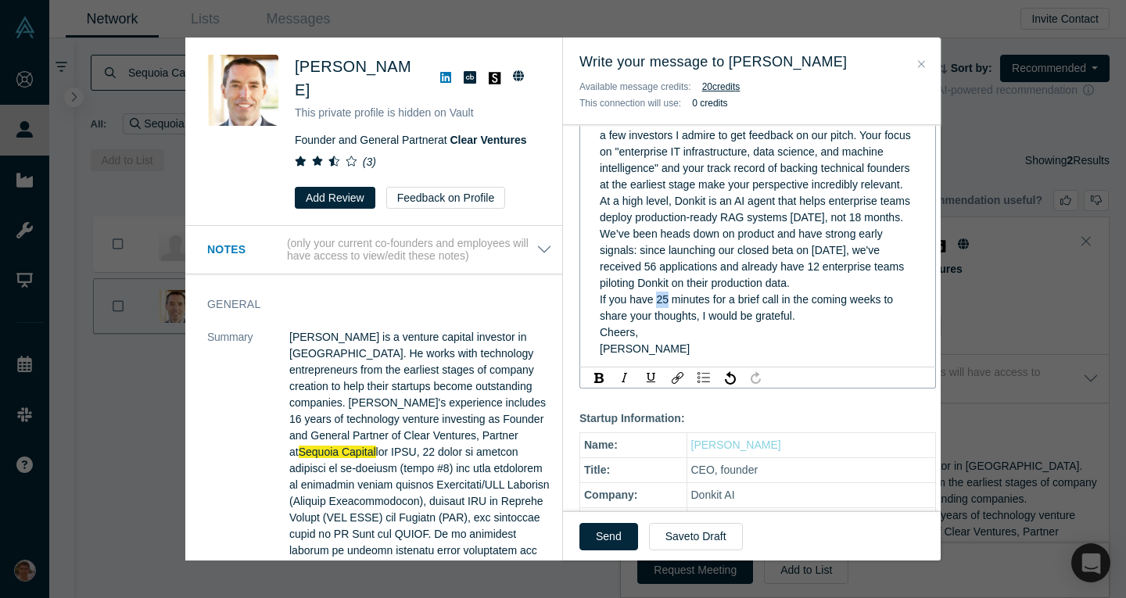
click at [656, 322] on span "If you have 25 minutes for a brief call in the coming weeks to share your thoug…" at bounding box center [748, 307] width 296 height 29
click at [770, 341] on div "Cheers," at bounding box center [758, 333] width 317 height 16
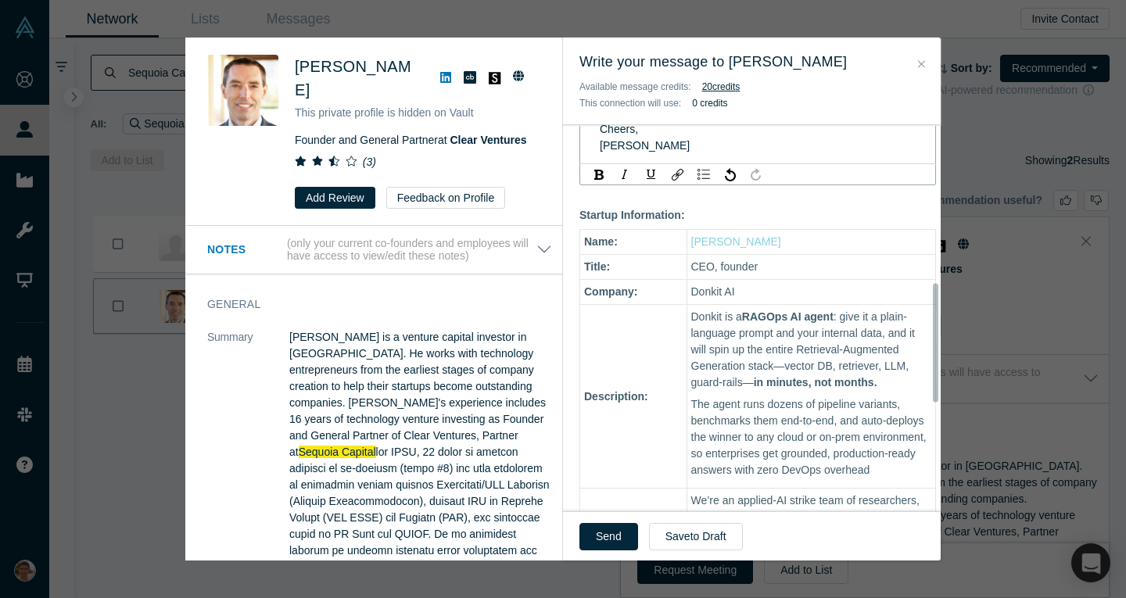
scroll to position [514, 0]
click at [620, 536] on button "Send" at bounding box center [609, 536] width 59 height 27
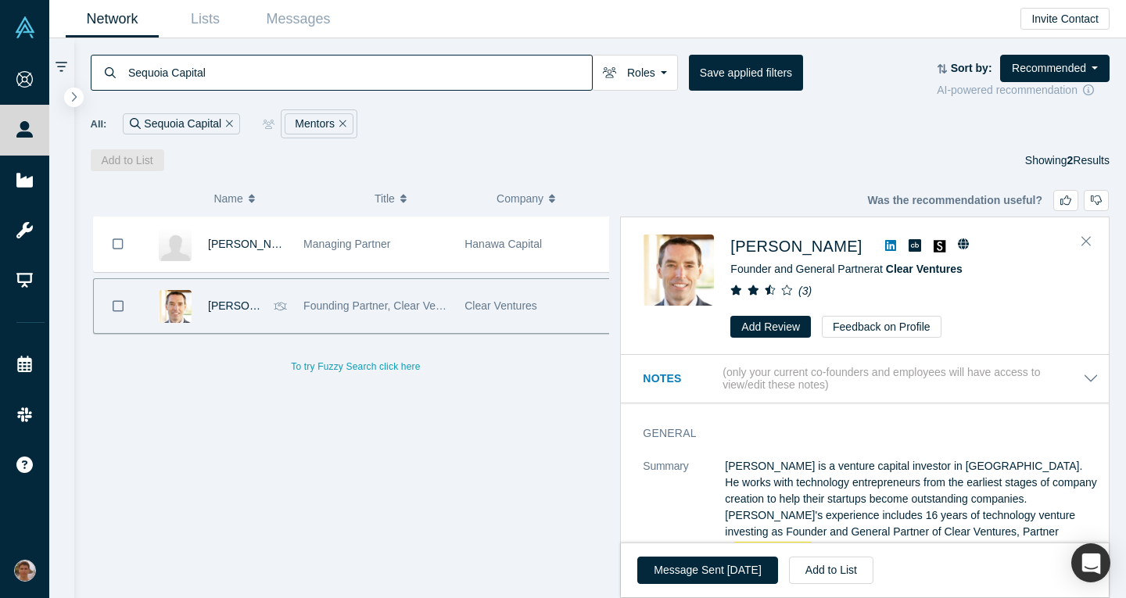
click at [462, 68] on input "Sequoia Capital" at bounding box center [359, 72] width 465 height 37
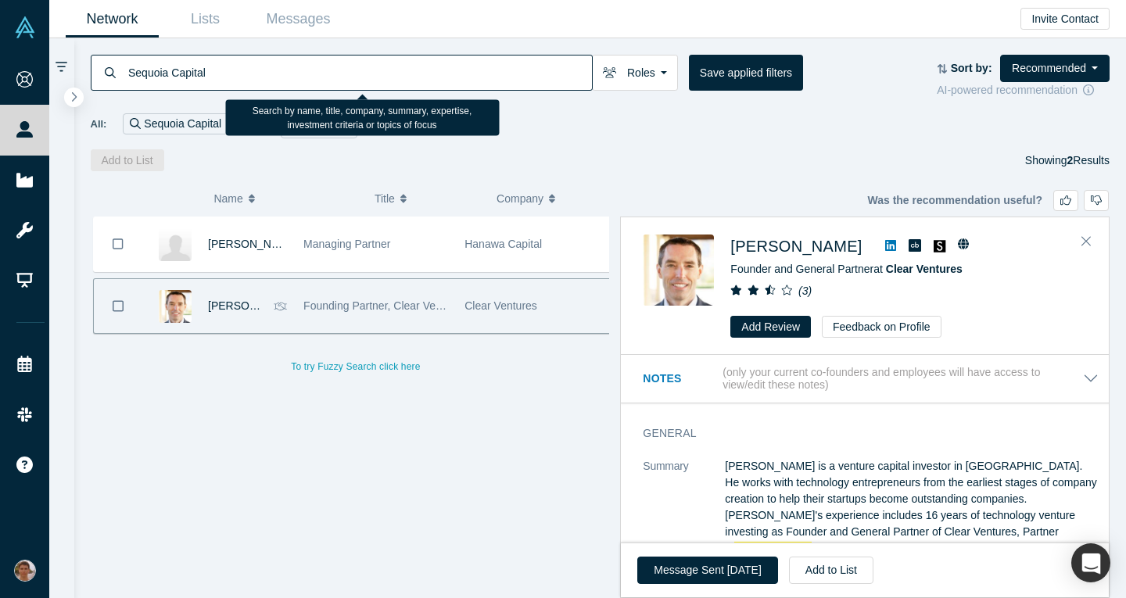
click at [462, 68] on input "Sequoia Capital" at bounding box center [359, 72] width 465 height 37
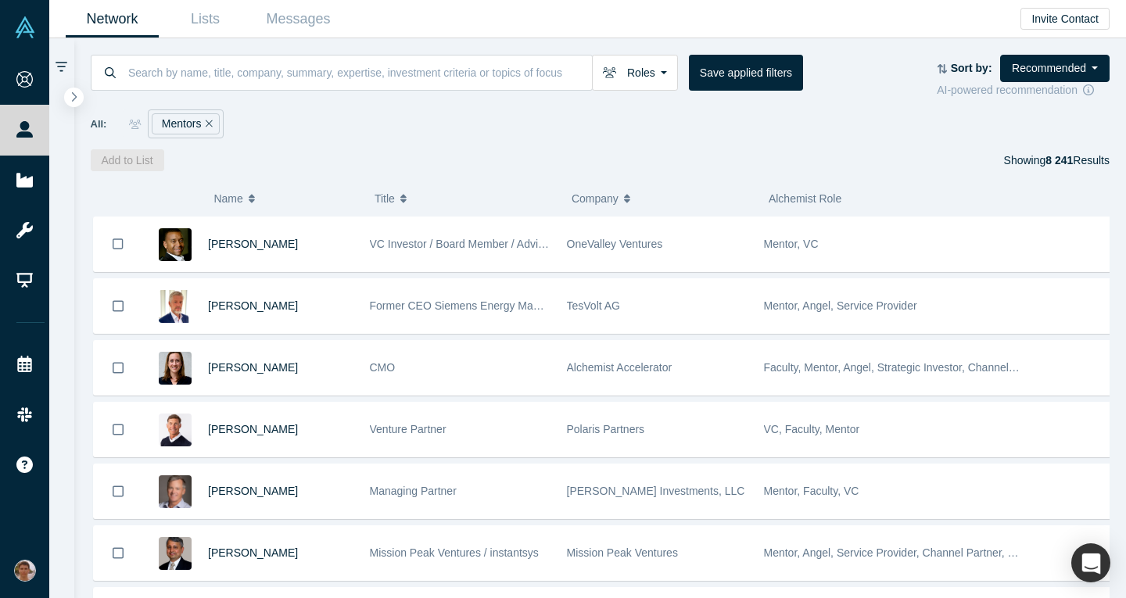
click at [1087, 242] on div at bounding box center [1075, 244] width 88 height 54
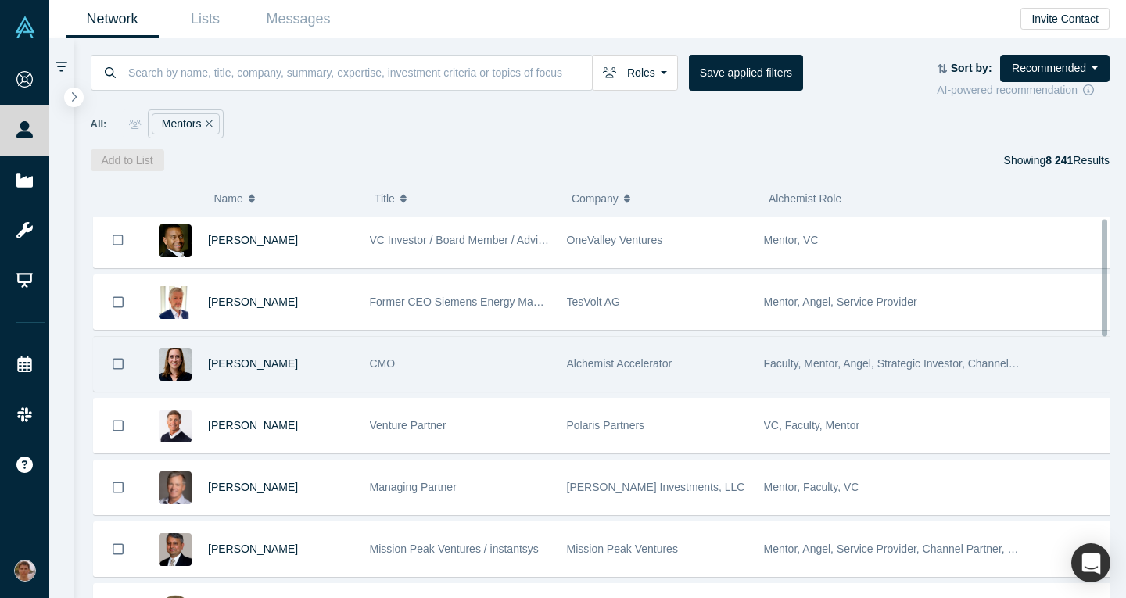
scroll to position [3, 0]
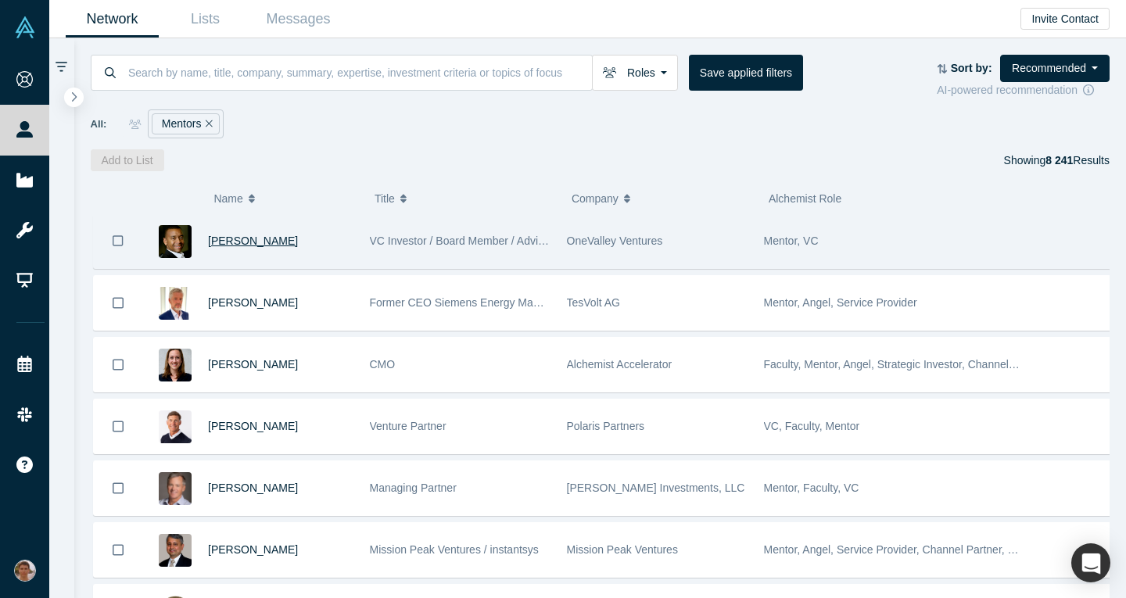
click at [244, 245] on span "[PERSON_NAME]" at bounding box center [253, 241] width 90 height 13
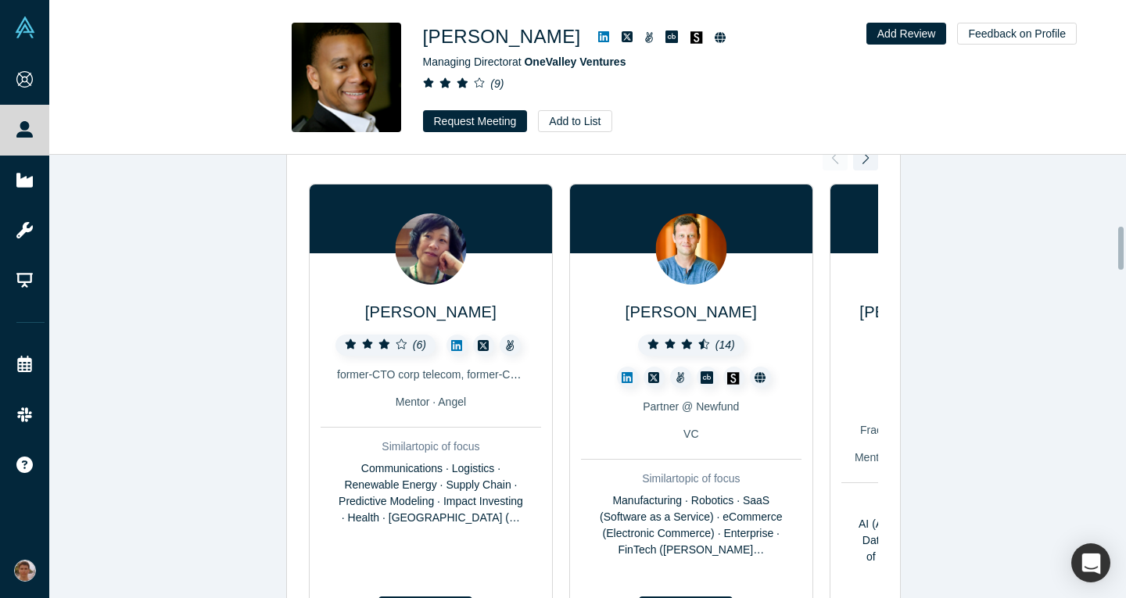
scroll to position [727, 0]
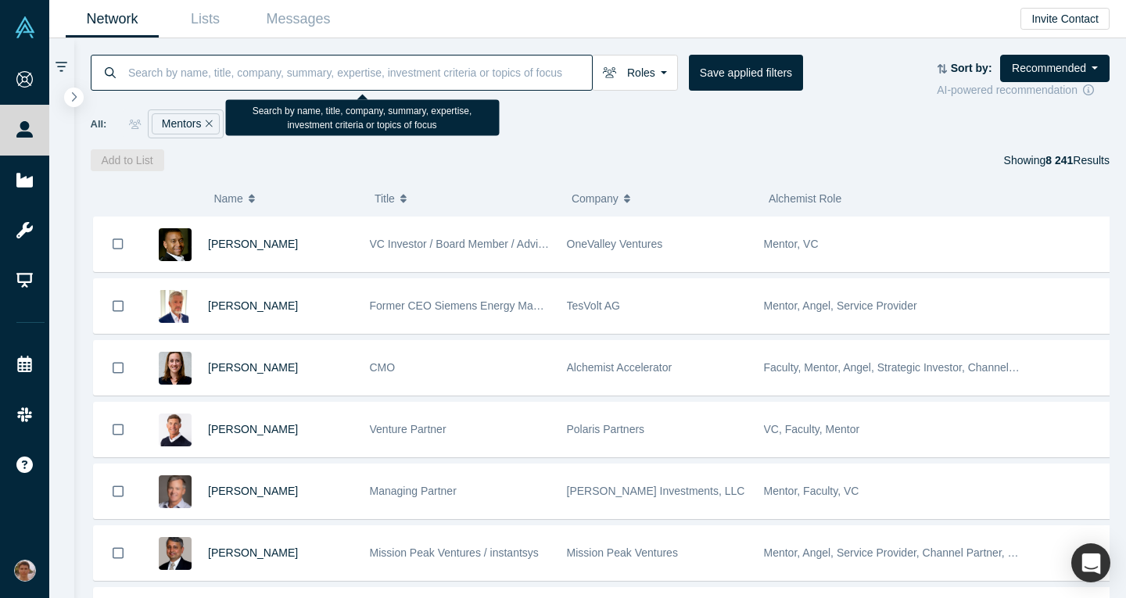
click at [289, 68] on input at bounding box center [359, 72] width 465 height 37
type input "ы"
type input "Ы"
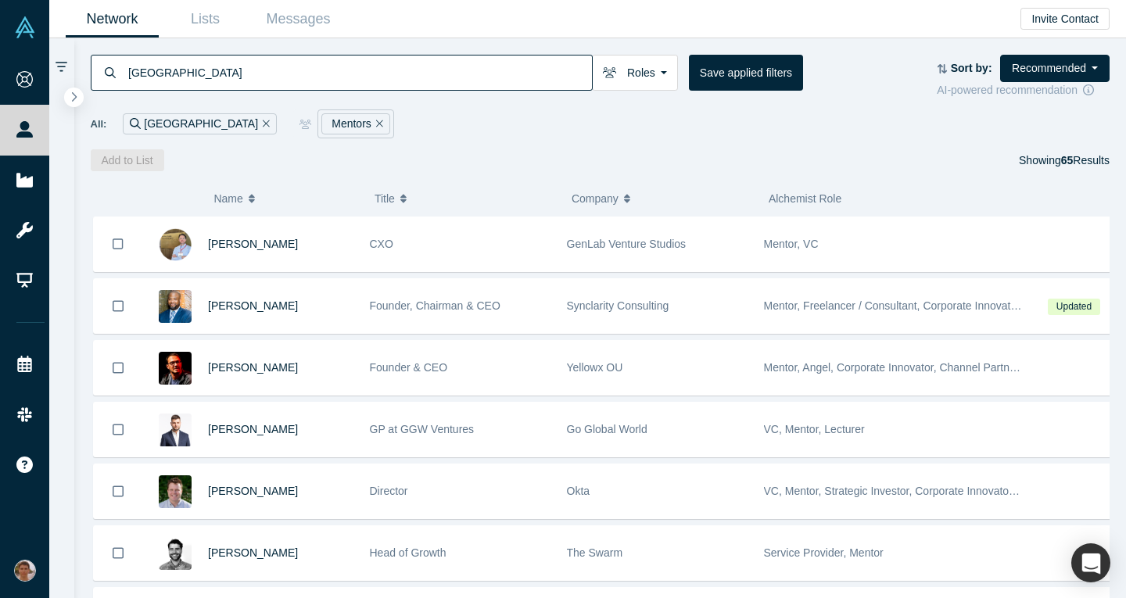
click at [356, 74] on input "San Francisco" at bounding box center [359, 72] width 465 height 37
click at [523, 157] on div "Add to List Showing 65 Results" at bounding box center [601, 160] width 1020 height 22
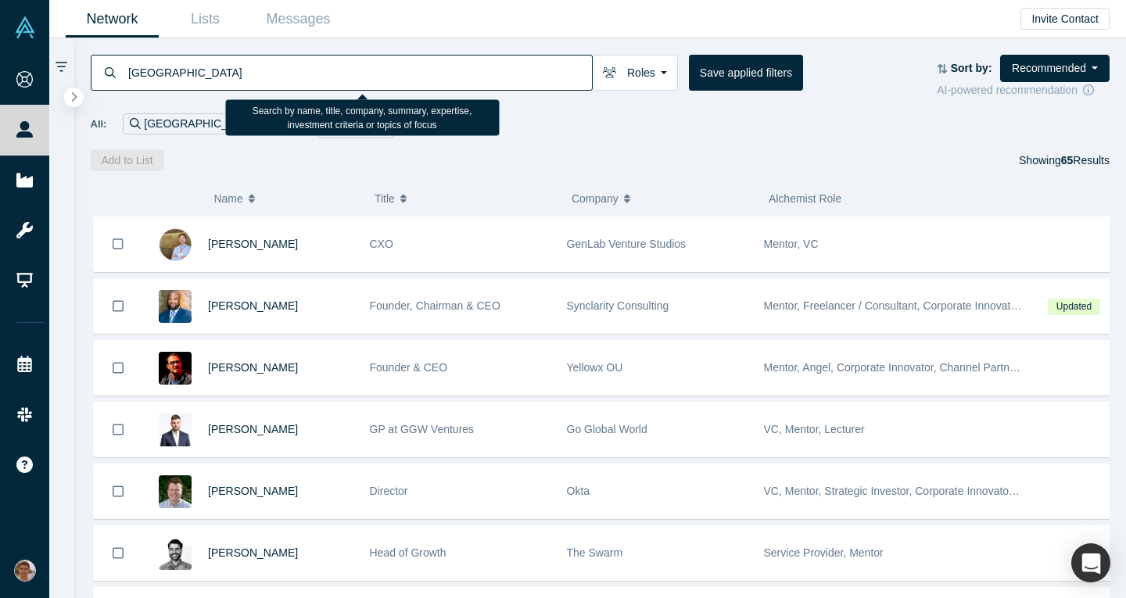
click at [402, 75] on input "San Francisco" at bounding box center [359, 72] width 465 height 37
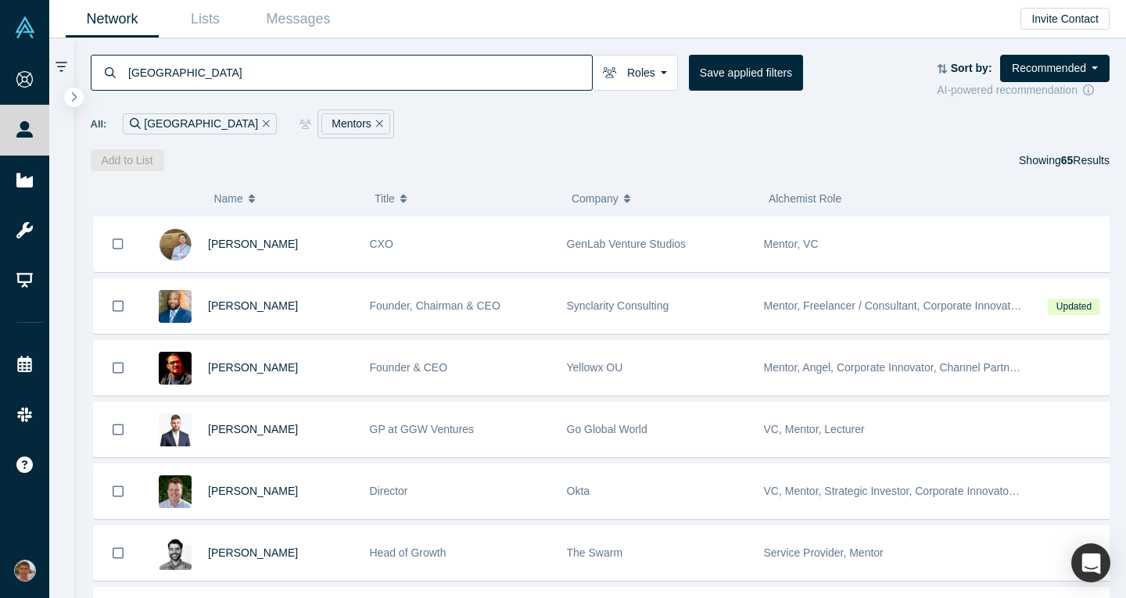
click at [429, 74] on input "San Francisco" at bounding box center [359, 72] width 465 height 37
click at [710, 81] on button "Save applied filters" at bounding box center [746, 73] width 114 height 36
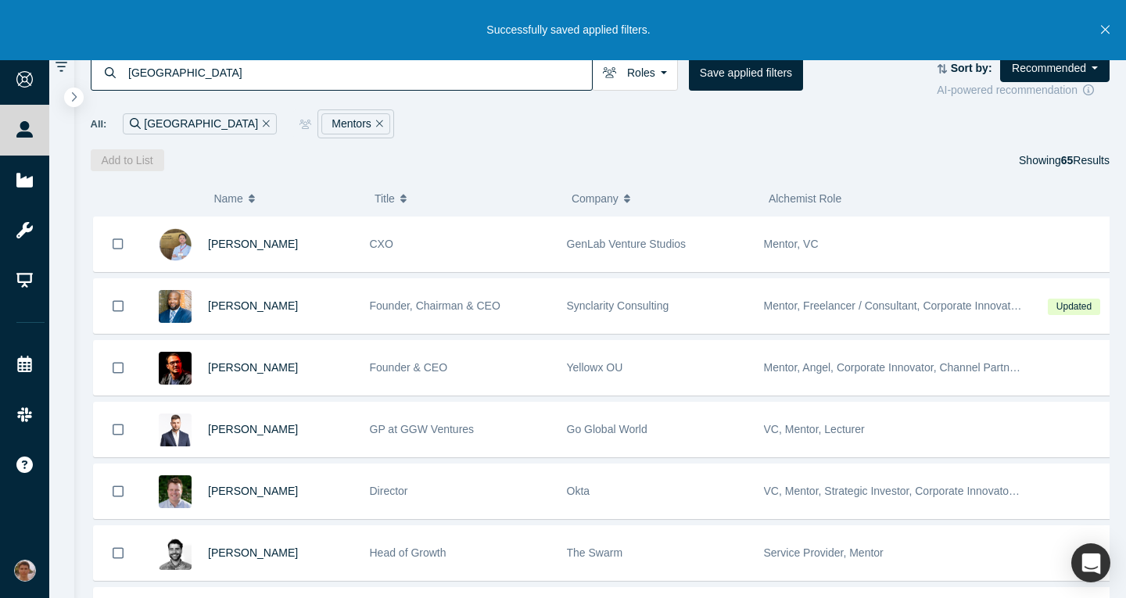
click at [401, 88] on input "San Francisco" at bounding box center [359, 72] width 465 height 37
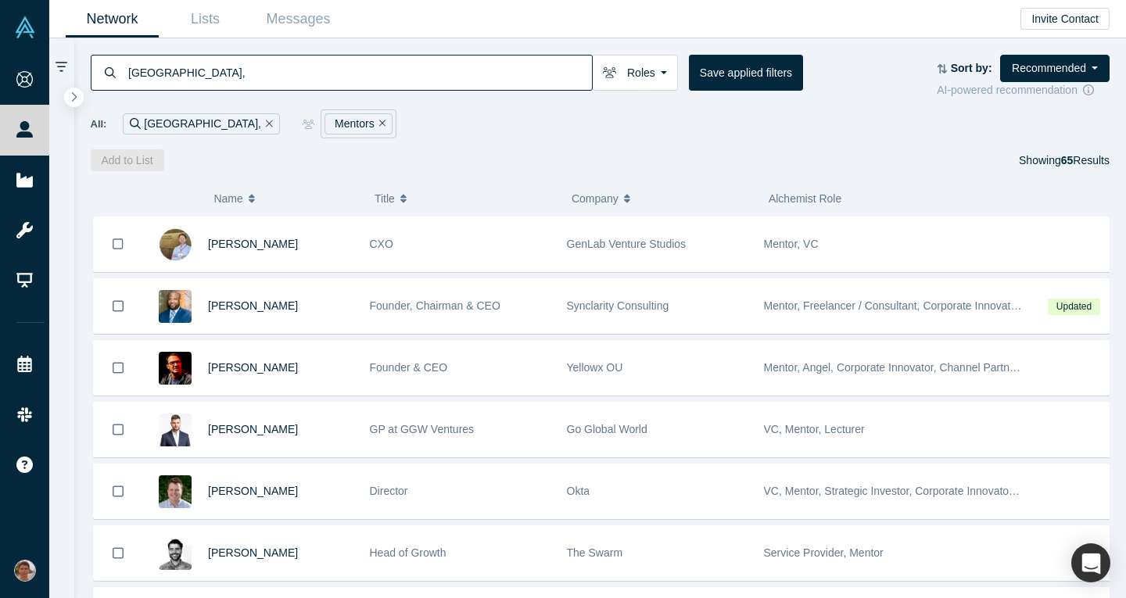
type input "San Francisco"
click at [92, 131] on span "All:" at bounding box center [99, 125] width 16 height 16
click at [58, 58] on div at bounding box center [61, 56] width 25 height 36
click at [69, 74] on div at bounding box center [61, 318] width 25 height 560
click at [76, 96] on icon "button" at bounding box center [74, 97] width 5 height 10
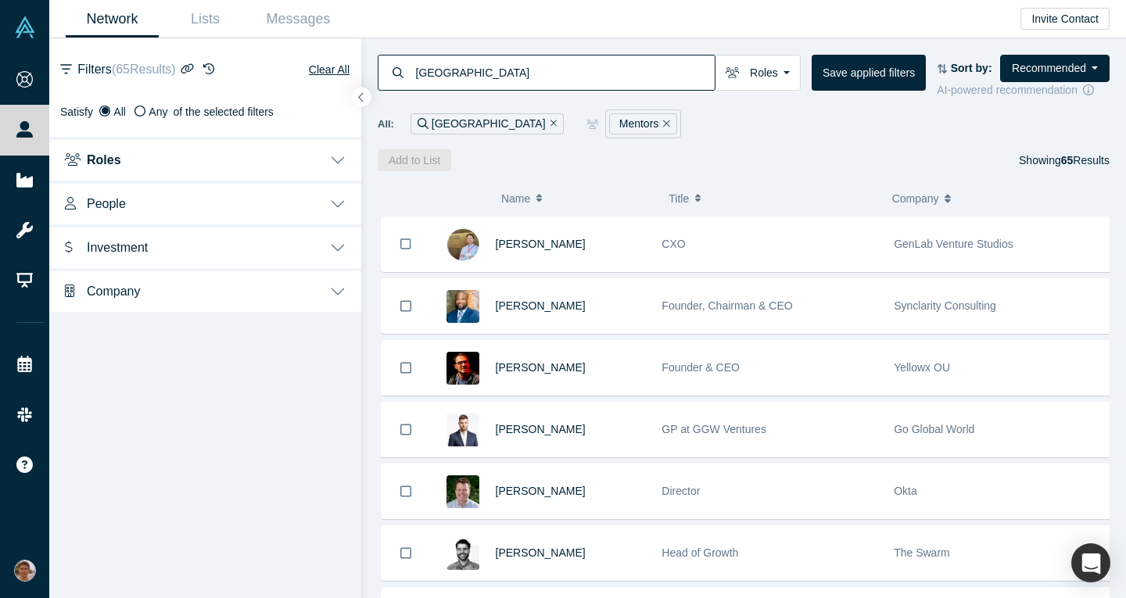
click at [295, 207] on button "People" at bounding box center [205, 203] width 312 height 44
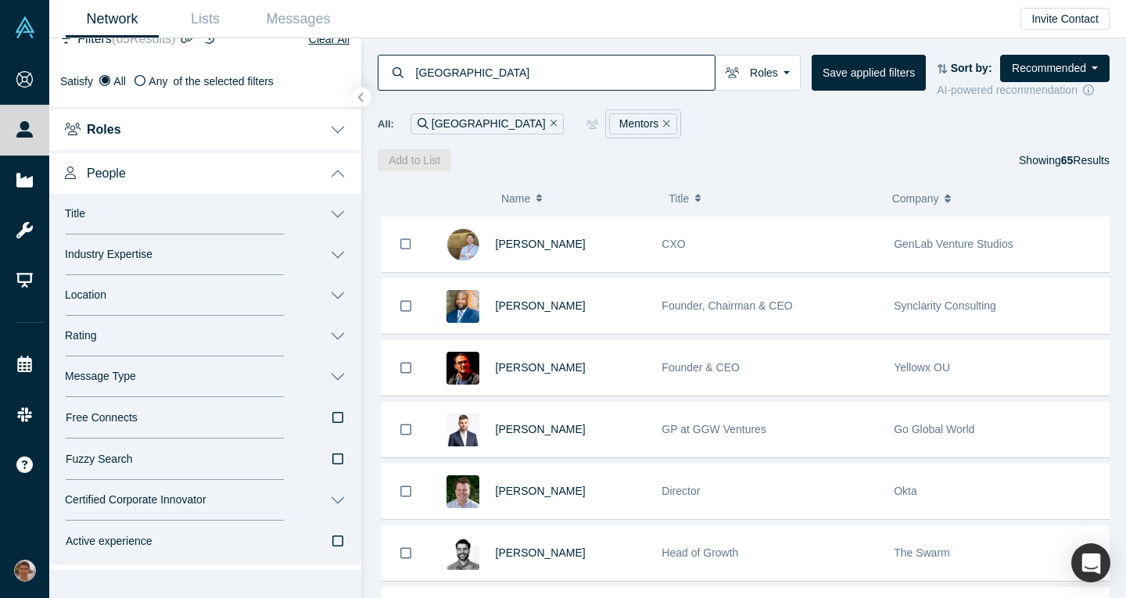
scroll to position [31, 0]
click at [301, 296] on button "Location" at bounding box center [205, 295] width 312 height 41
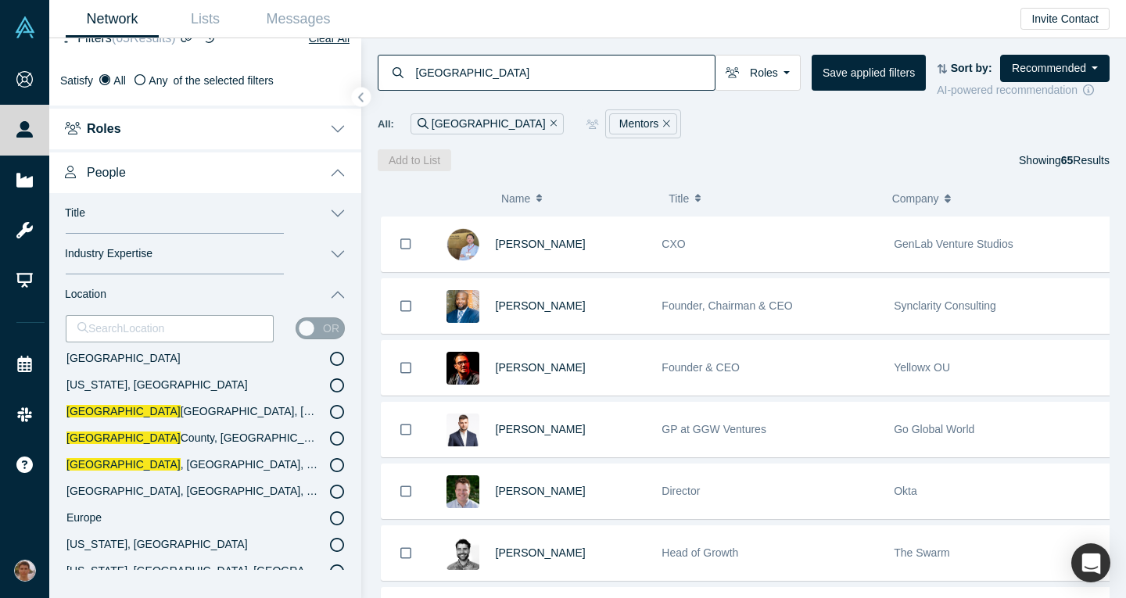
click at [330, 413] on icon at bounding box center [337, 412] width 14 height 14
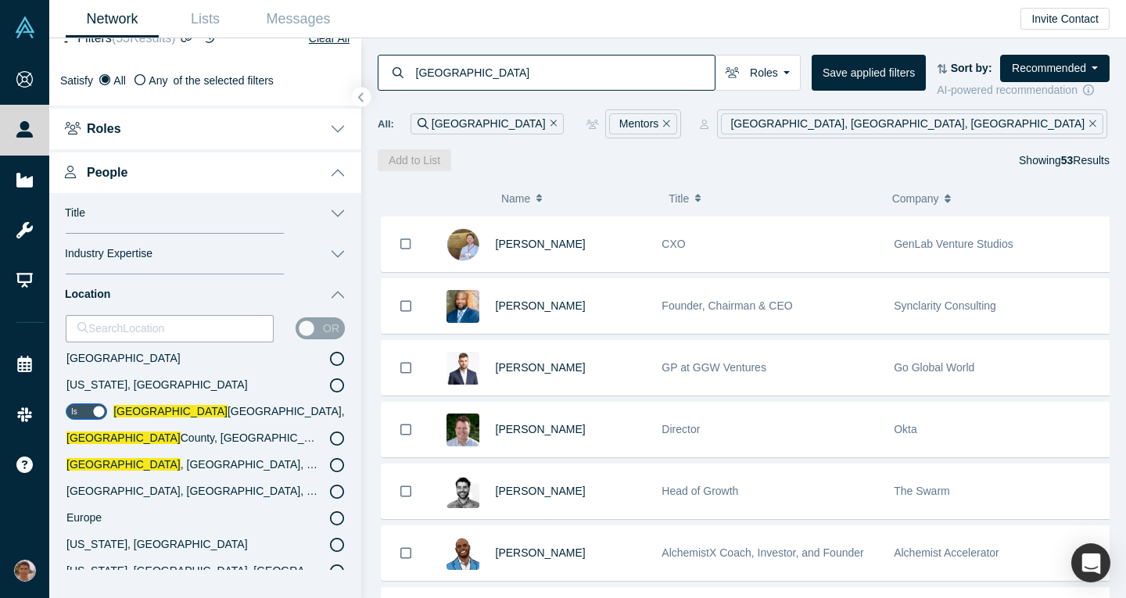
click at [546, 125] on button "Remove Filter" at bounding box center [552, 124] width 12 height 18
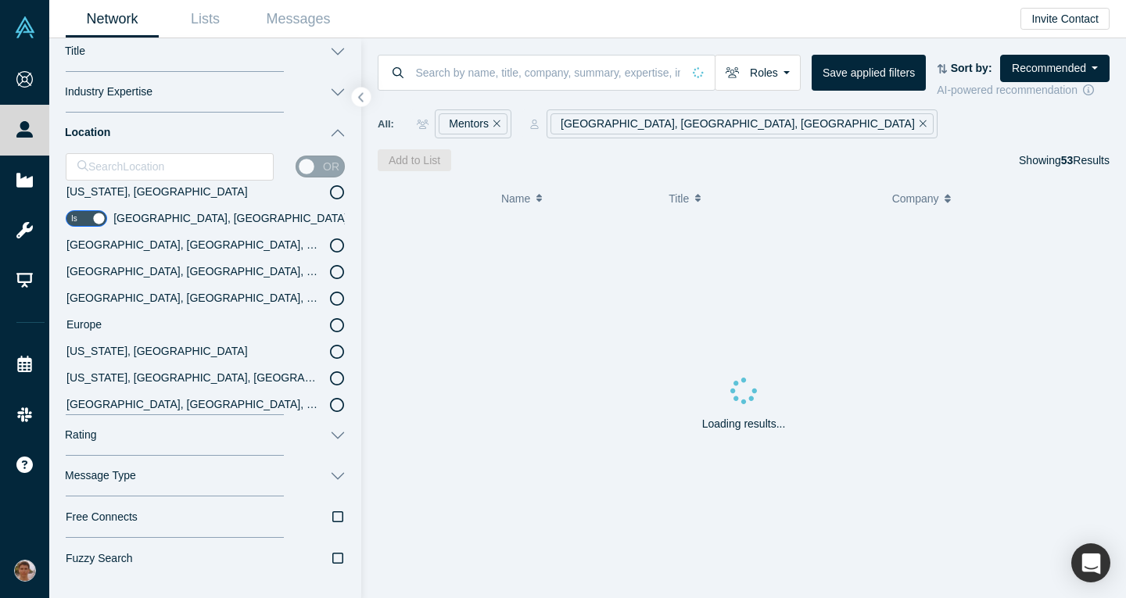
scroll to position [32, 0]
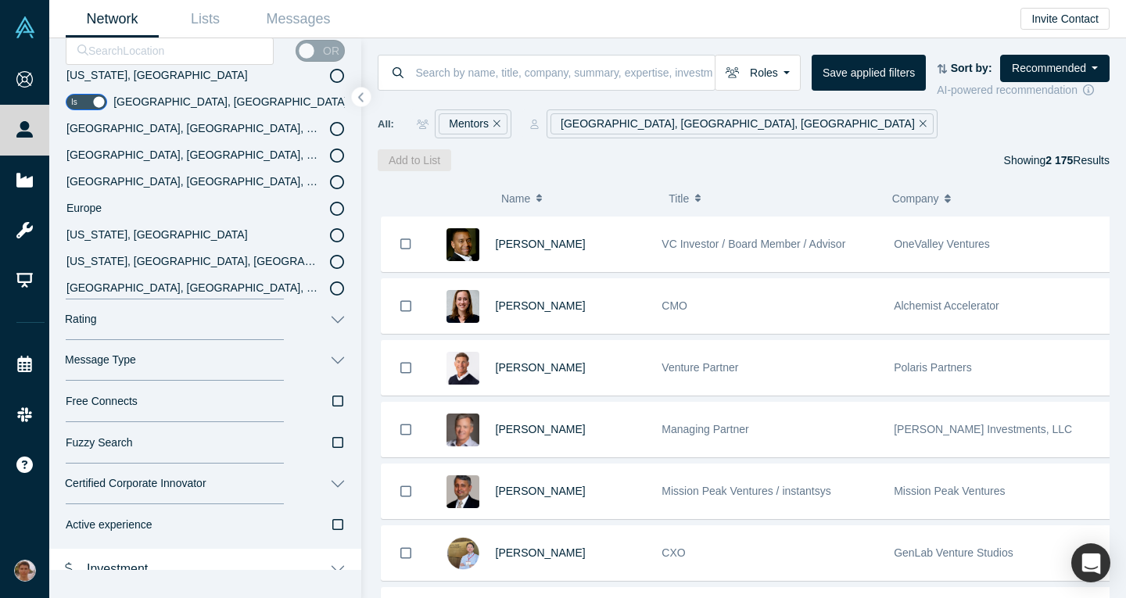
scroll to position [372, 0]
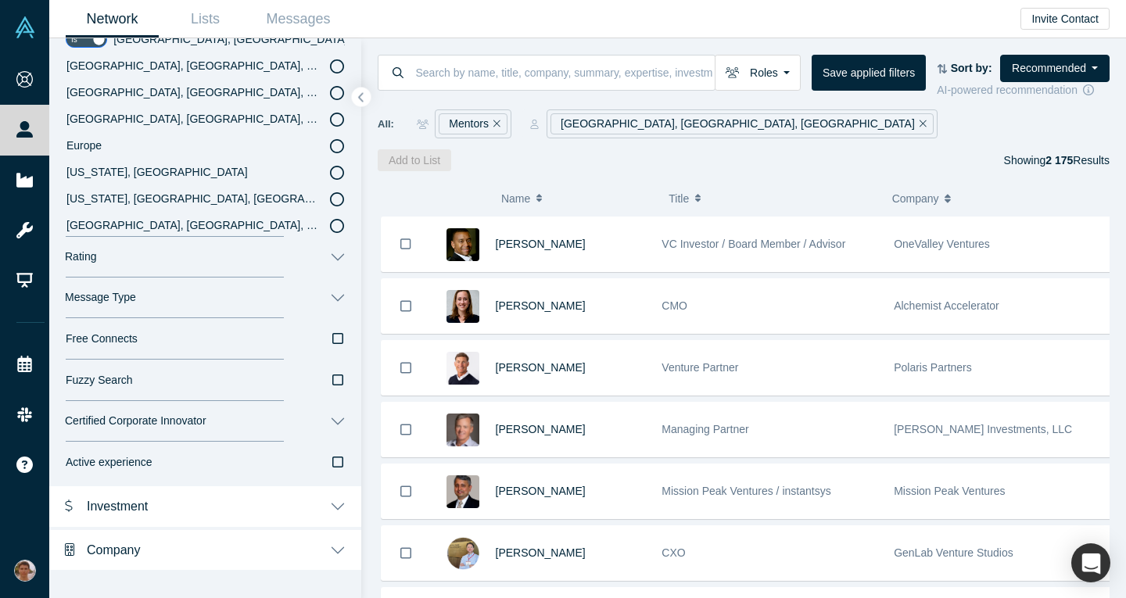
click at [262, 498] on button "Investment" at bounding box center [205, 505] width 312 height 44
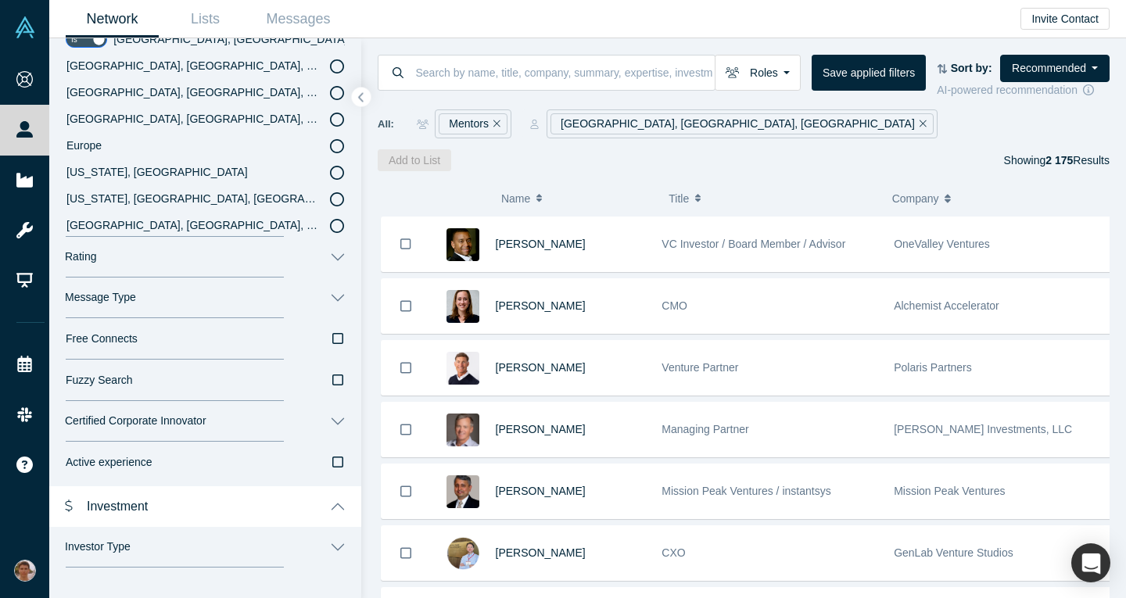
click at [262, 498] on button "Investment" at bounding box center [205, 505] width 312 height 44
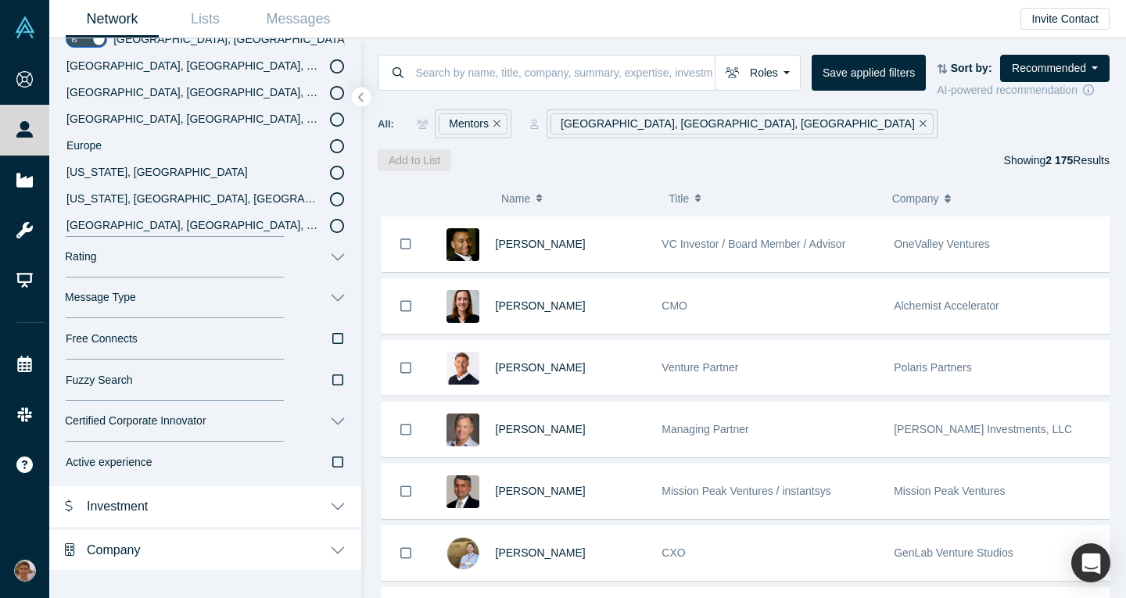
scroll to position [95, 0]
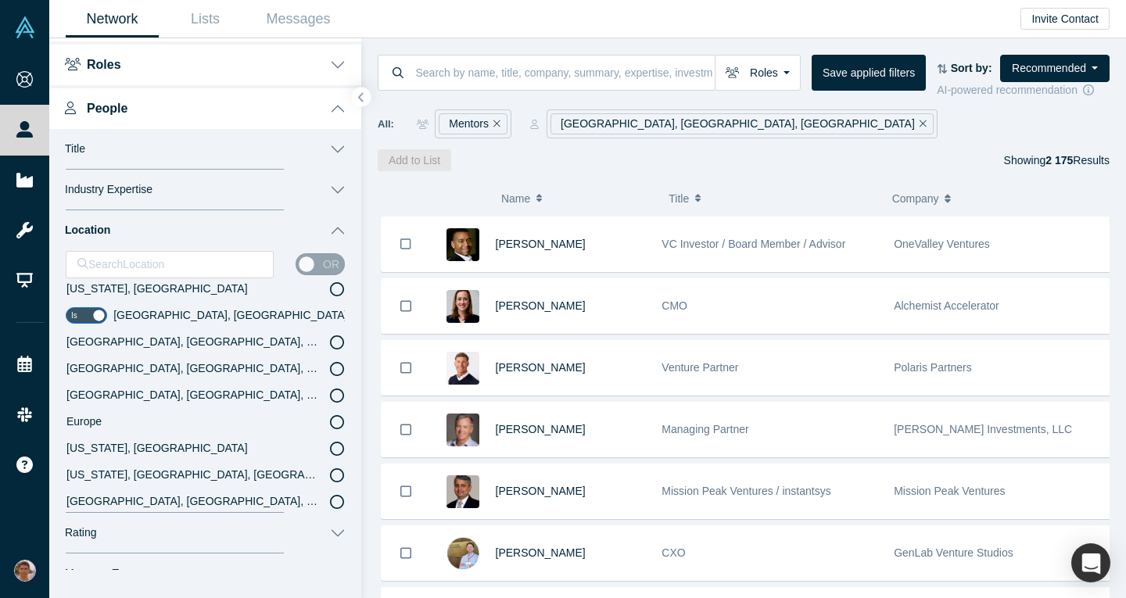
click at [264, 207] on button "Industry Expertise" at bounding box center [205, 190] width 312 height 41
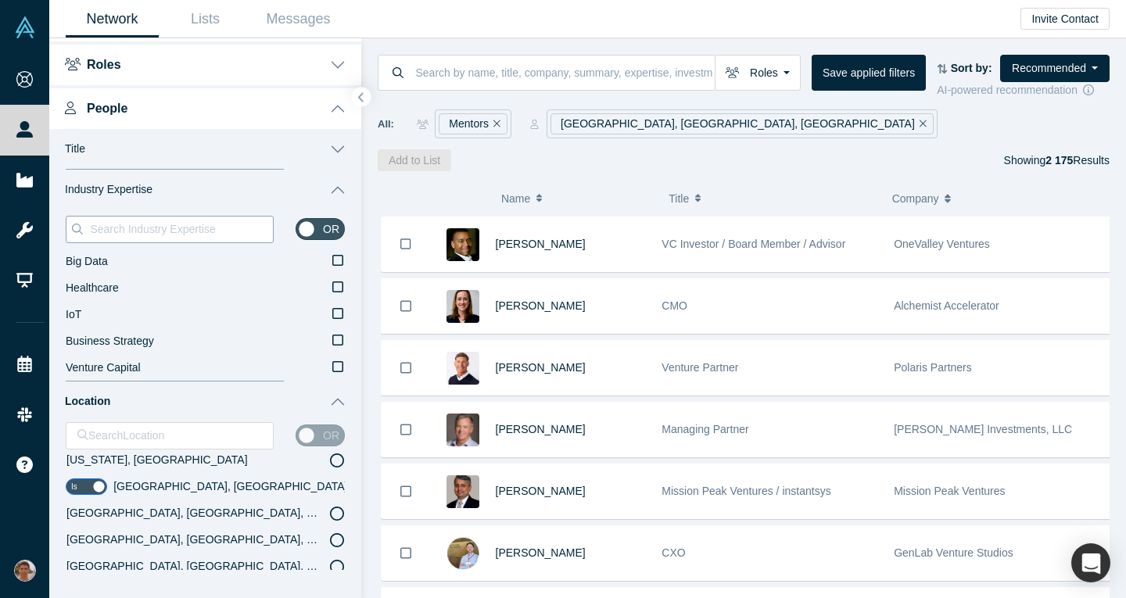
click at [203, 231] on input at bounding box center [180, 229] width 185 height 20
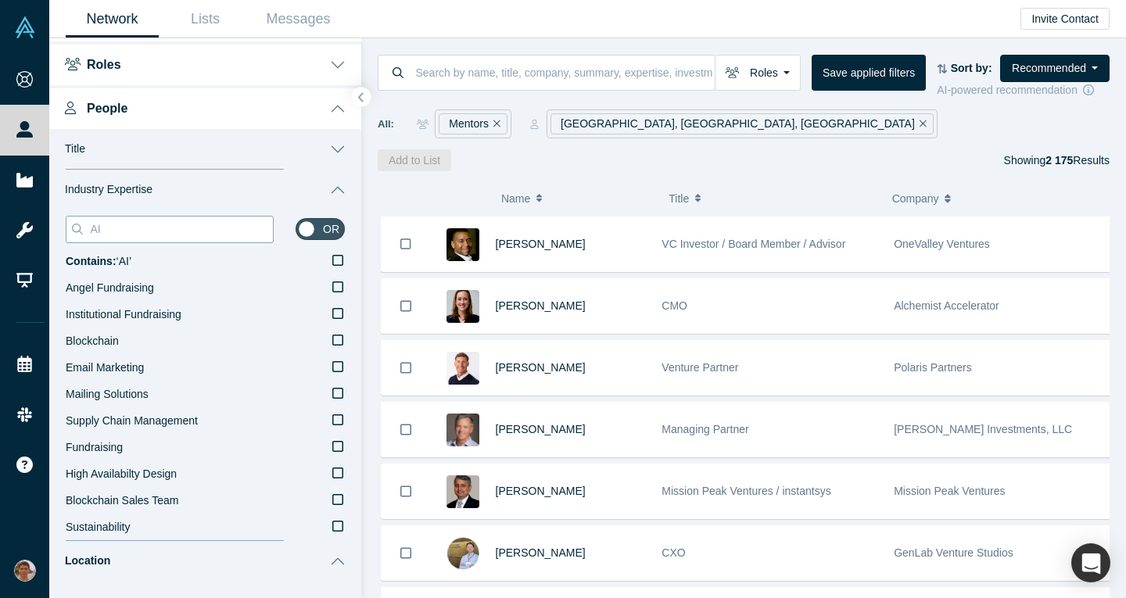
type input "A"
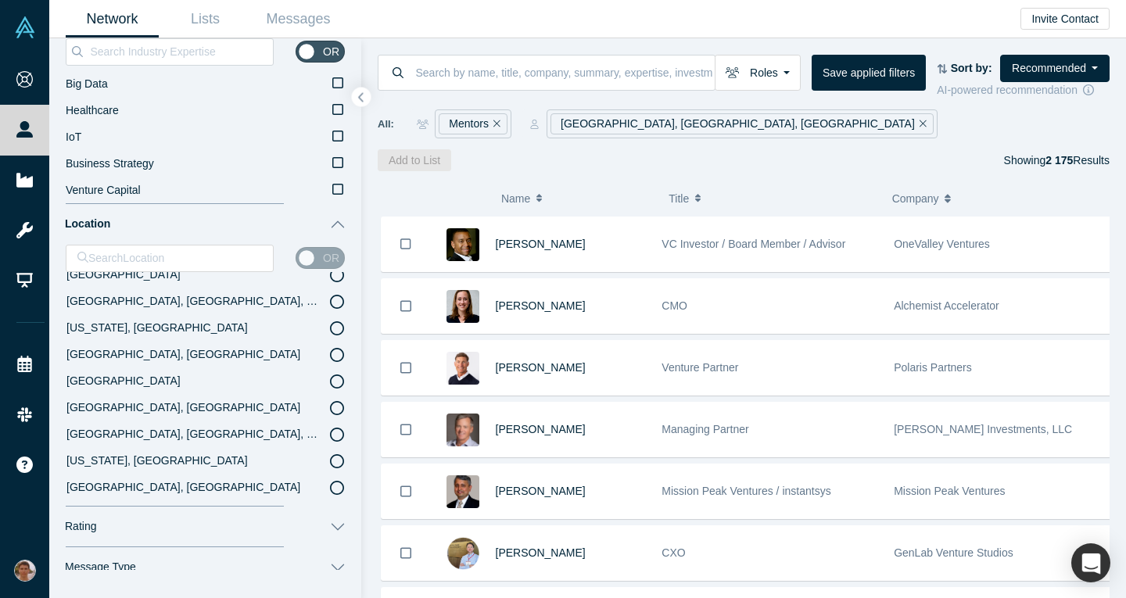
scroll to position [543, 0]
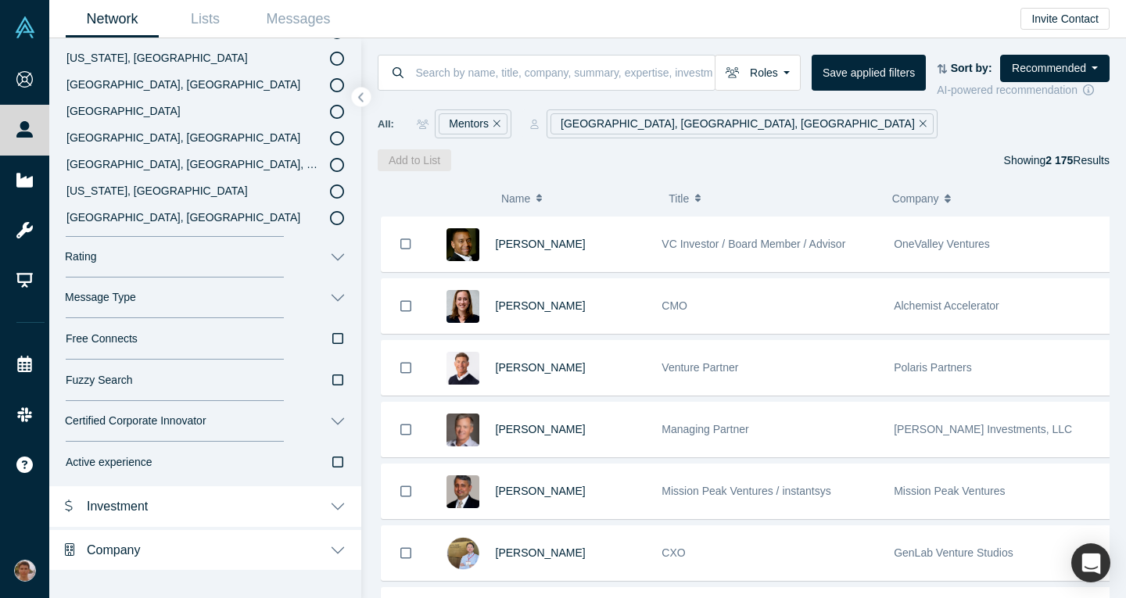
drag, startPoint x: 278, startPoint y: 347, endPoint x: 264, endPoint y: 319, distance: 31.5
click at [264, 319] on button "Free Connects" at bounding box center [205, 338] width 312 height 41
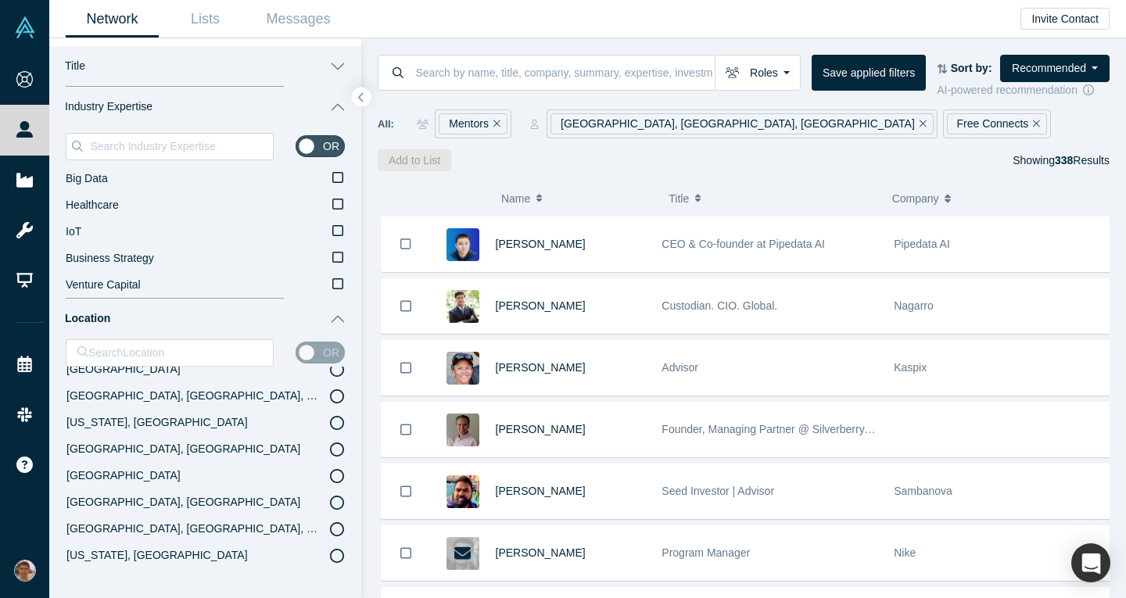
scroll to position [178, 0]
click at [332, 285] on icon at bounding box center [337, 284] width 11 height 13
click at [0, 0] on input "Venture Capital" at bounding box center [0, 0] width 0 height 0
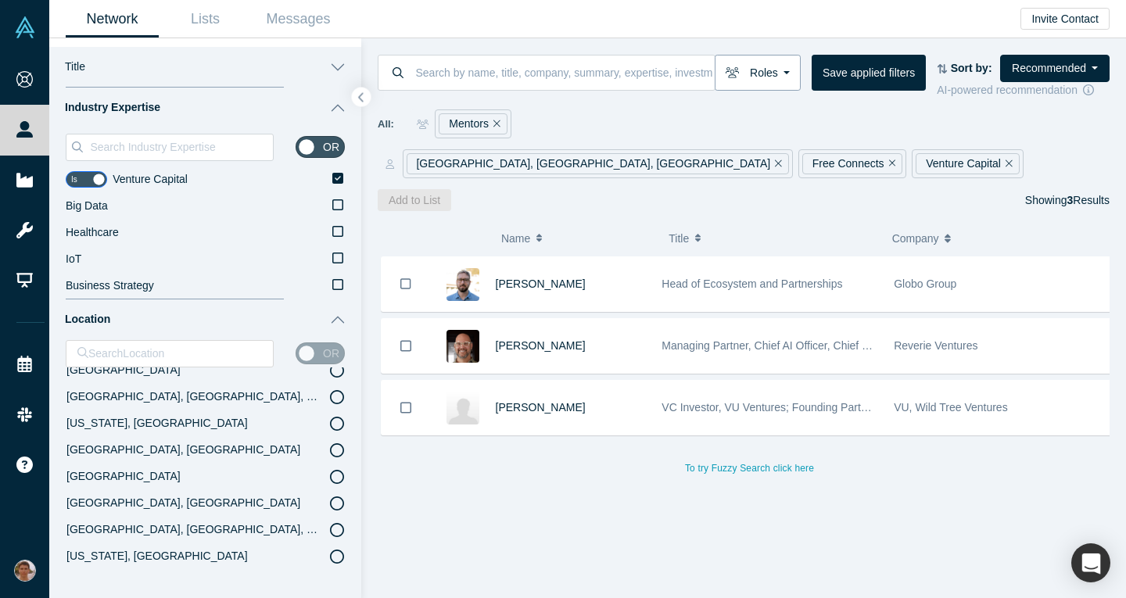
click at [785, 69] on button "Roles" at bounding box center [758, 73] width 86 height 36
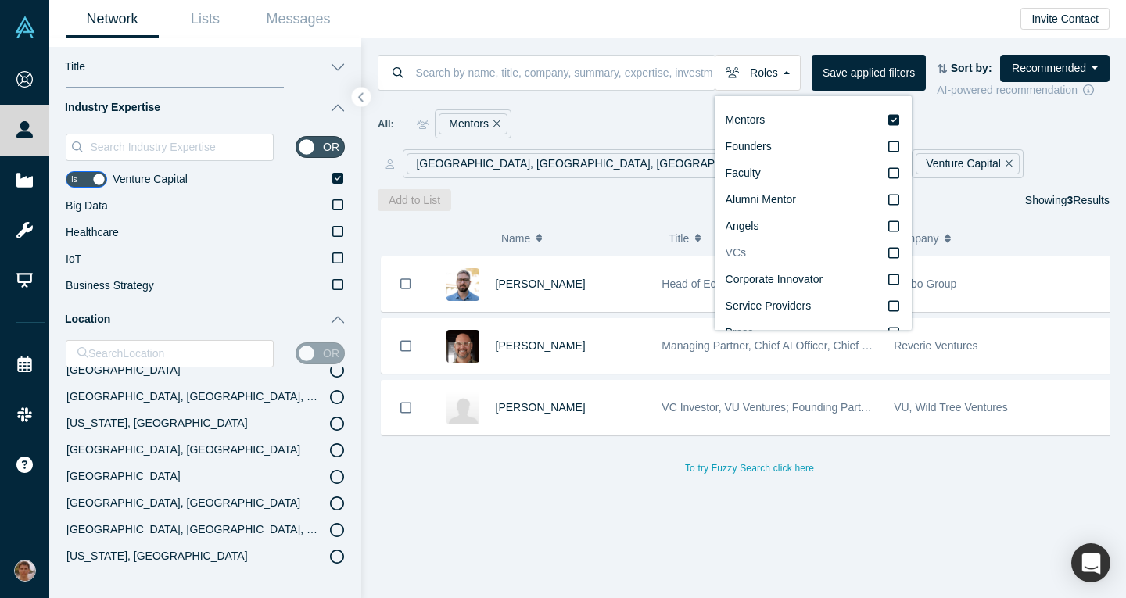
click at [780, 252] on label "VCs" at bounding box center [813, 253] width 175 height 27
click at [0, 0] on input "VCs" at bounding box center [0, 0] width 0 height 0
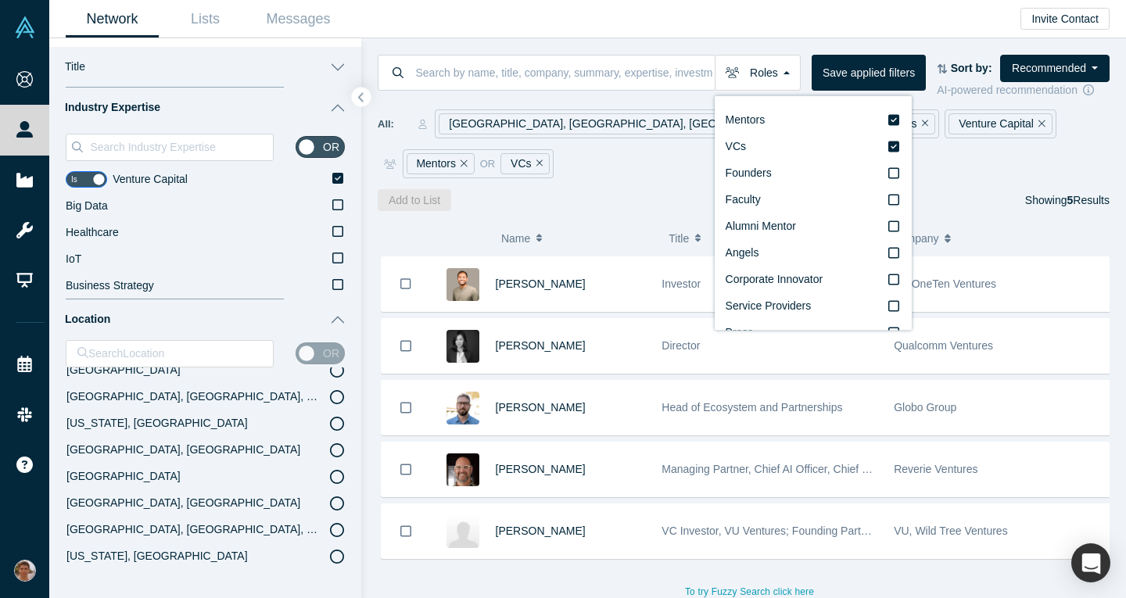
click at [628, 189] on div "Add to List Showing 5 Results" at bounding box center [744, 200] width 732 height 22
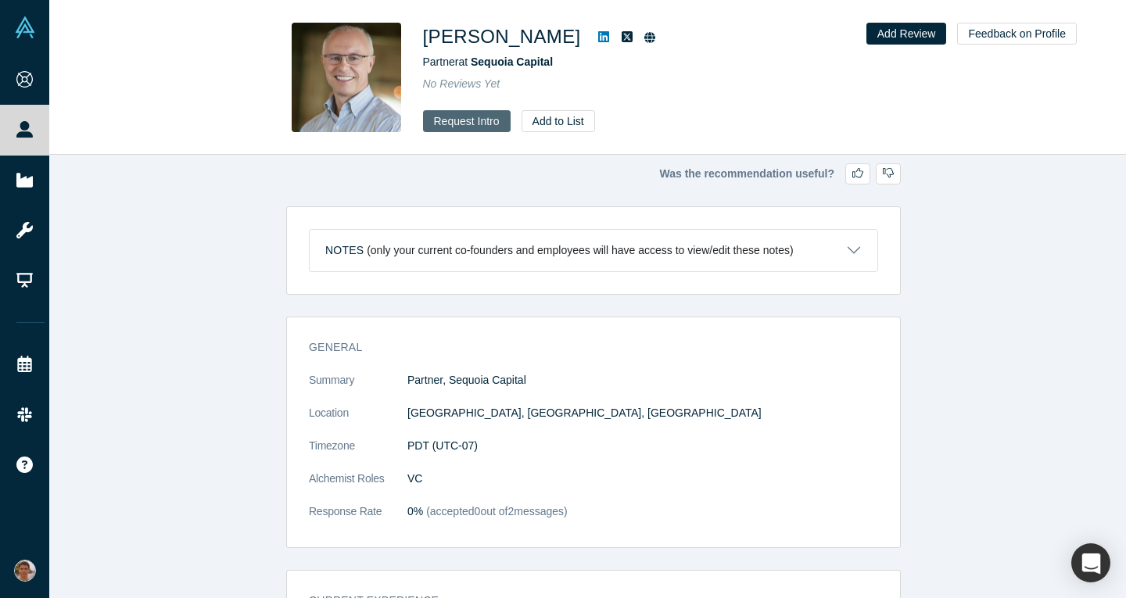
click at [451, 122] on button "Request Intro" at bounding box center [467, 121] width 88 height 22
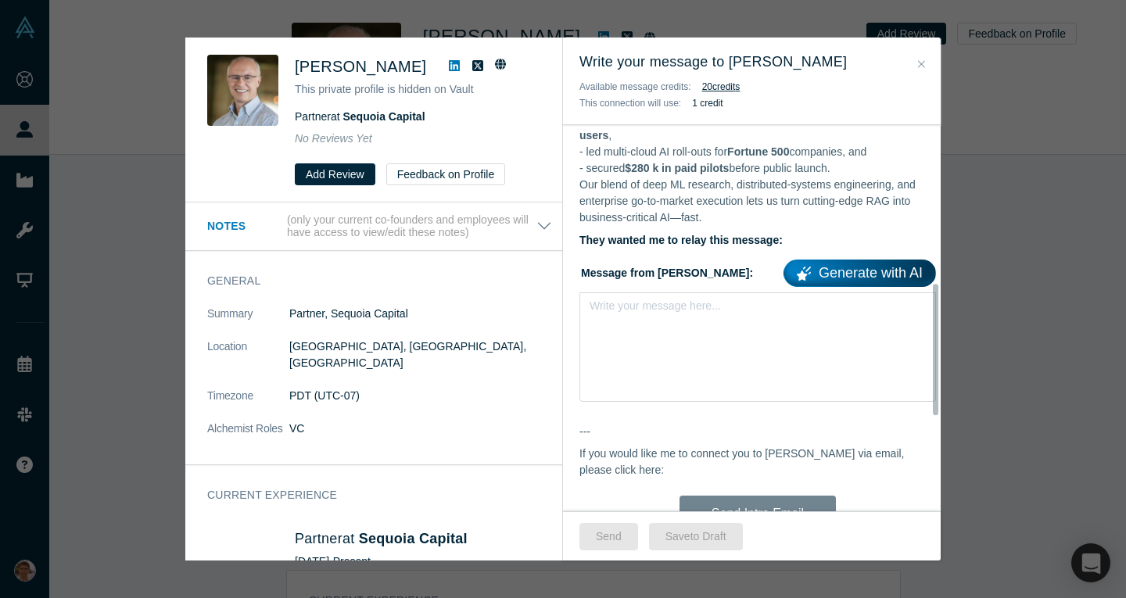
scroll to position [462, 0]
click at [926, 61] on button "Close" at bounding box center [922, 65] width 16 height 18
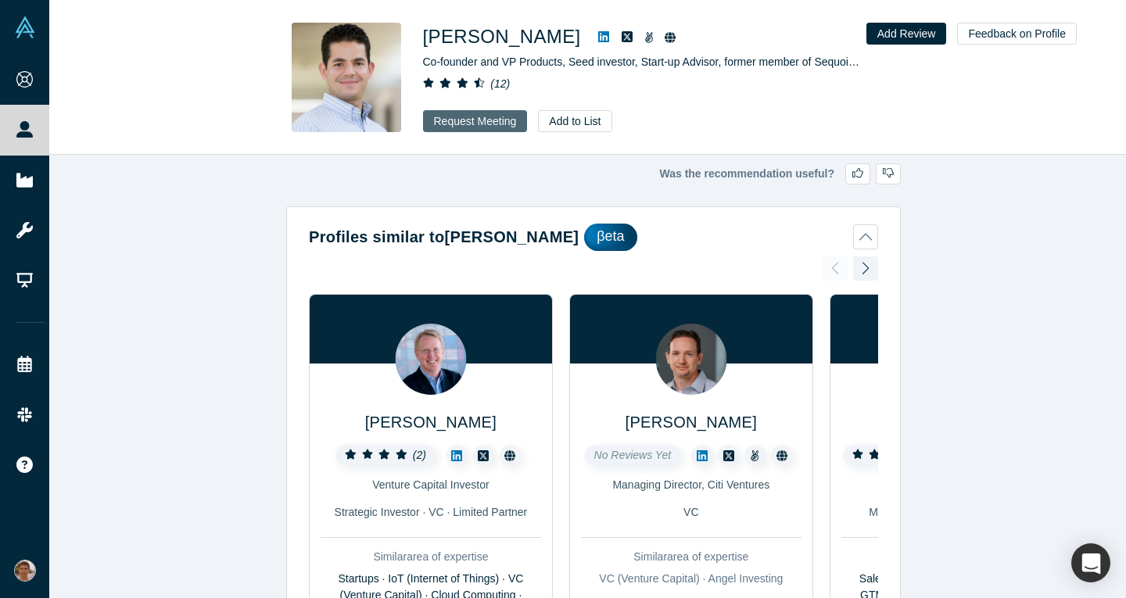
click at [454, 124] on button "Request Meeting" at bounding box center [475, 121] width 105 height 22
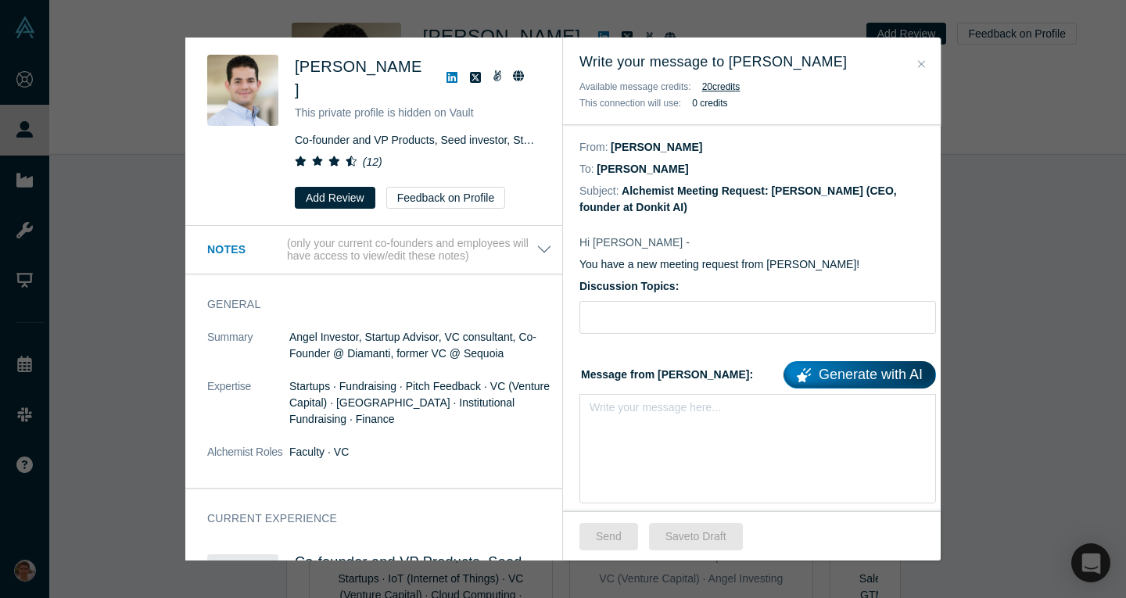
click at [447, 71] on icon at bounding box center [452, 77] width 11 height 13
click at [632, 449] on div "Write your message here..." at bounding box center [758, 449] width 357 height 110
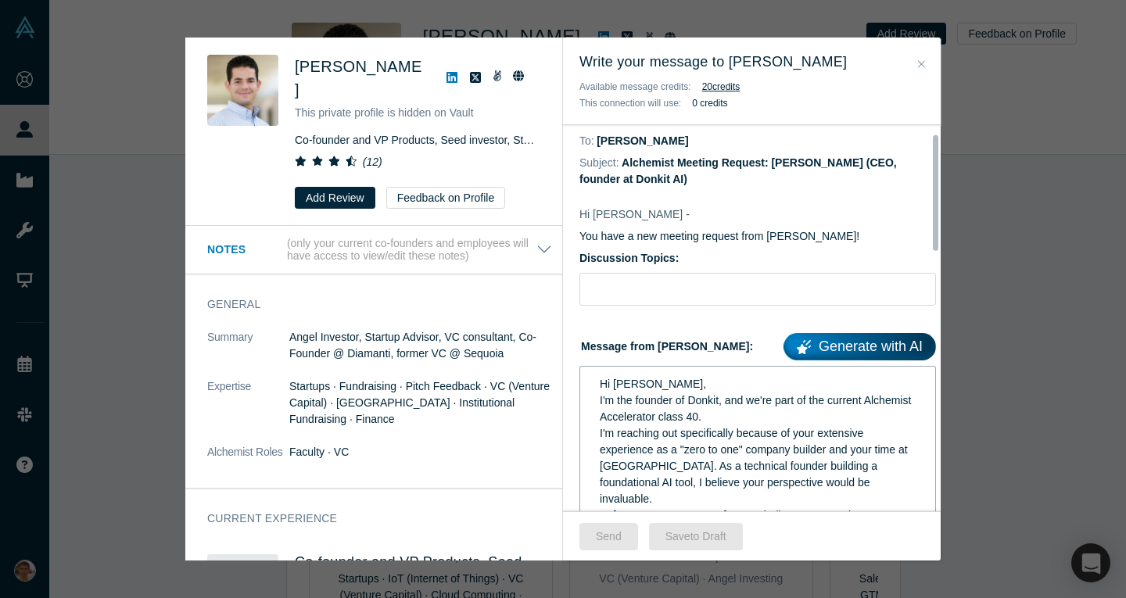
scroll to position [29, 0]
click at [681, 422] on span "I'm the founder of Donkit, and we're part of the current Alchemist Accelerator …" at bounding box center [757, 407] width 314 height 29
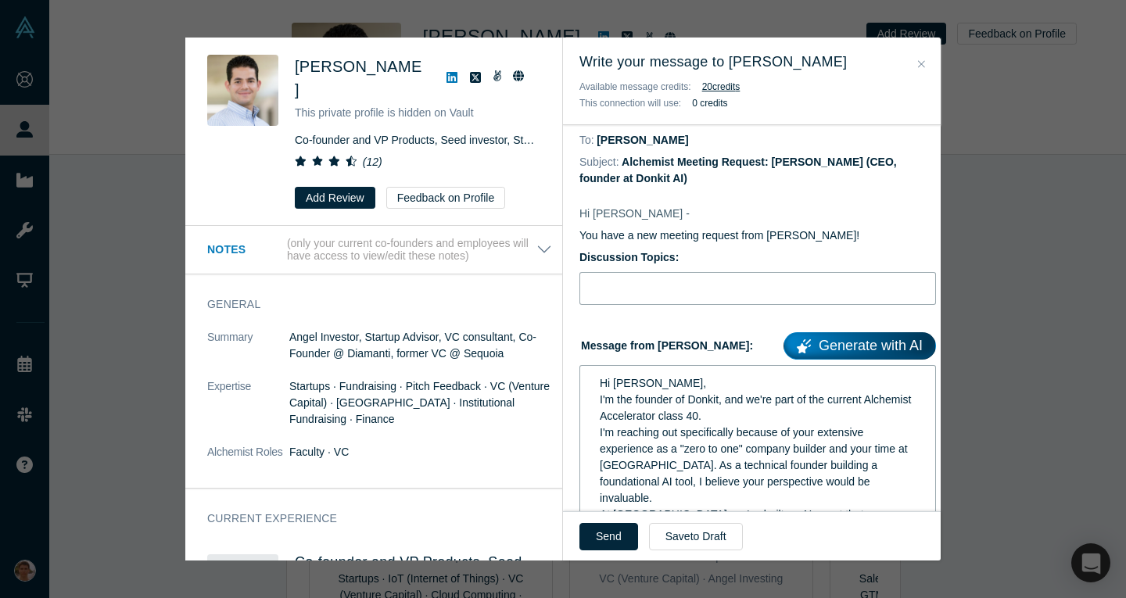
click at [663, 289] on input "Discussion Topics:" at bounding box center [758, 288] width 357 height 33
type input "Pitch feedback"
click at [598, 527] on button "Send" at bounding box center [609, 536] width 59 height 27
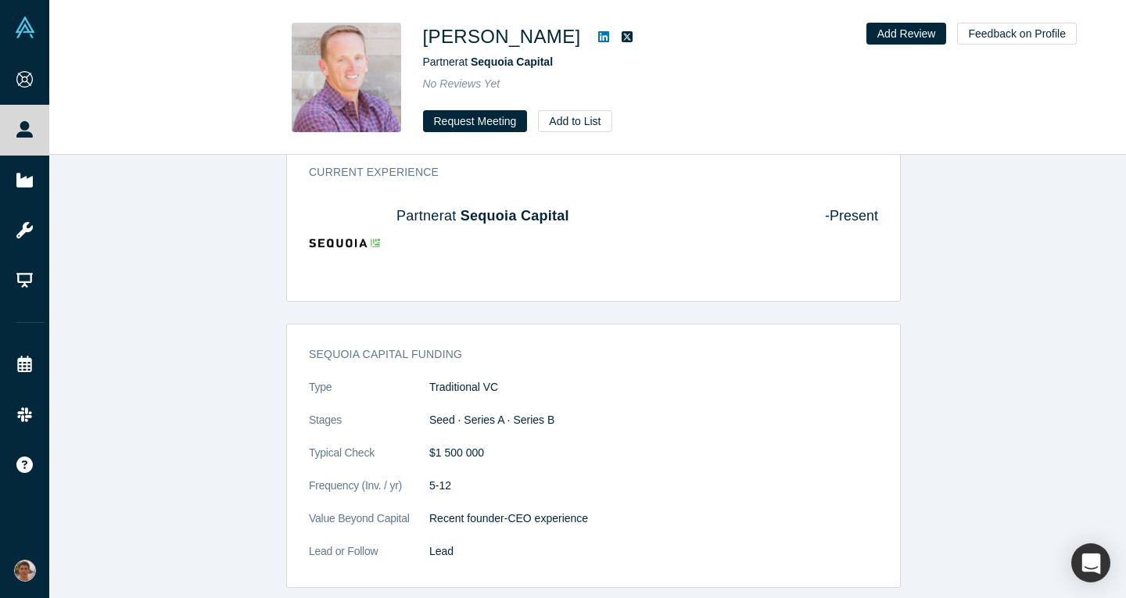
scroll to position [248, 0]
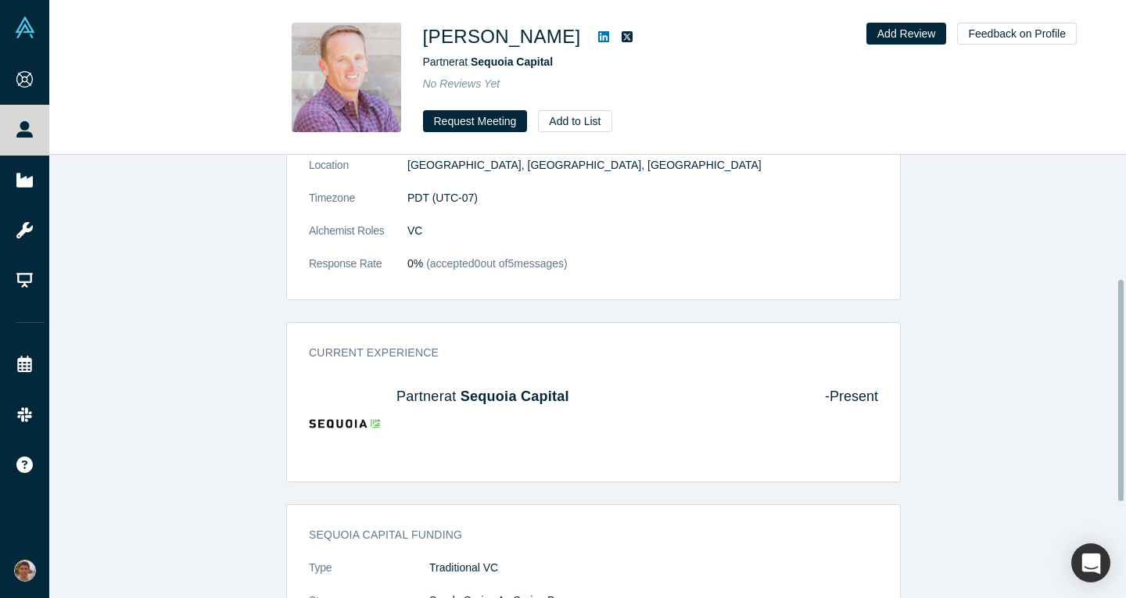
click at [592, 27] on link at bounding box center [603, 36] width 23 height 19
